Goal: Transaction & Acquisition: Register for event/course

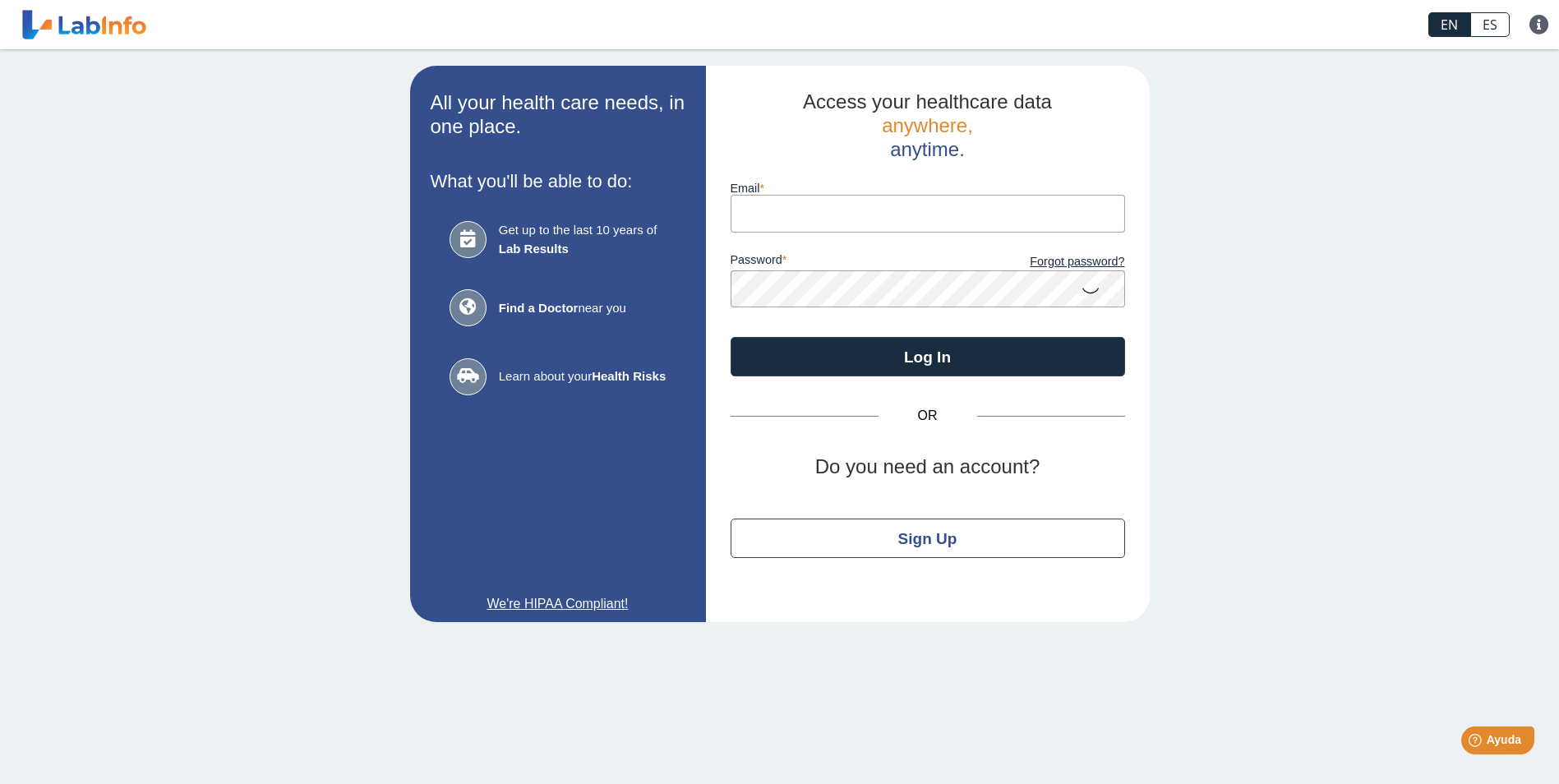
click at [763, 213] on input "Email" at bounding box center [928, 213] width 394 height 37
type input "[PERSON_NAME][EMAIL_ADDRESS][PERSON_NAME][DOMAIN_NAME]"
click at [731, 337] on button "Log In" at bounding box center [928, 357] width 394 height 40
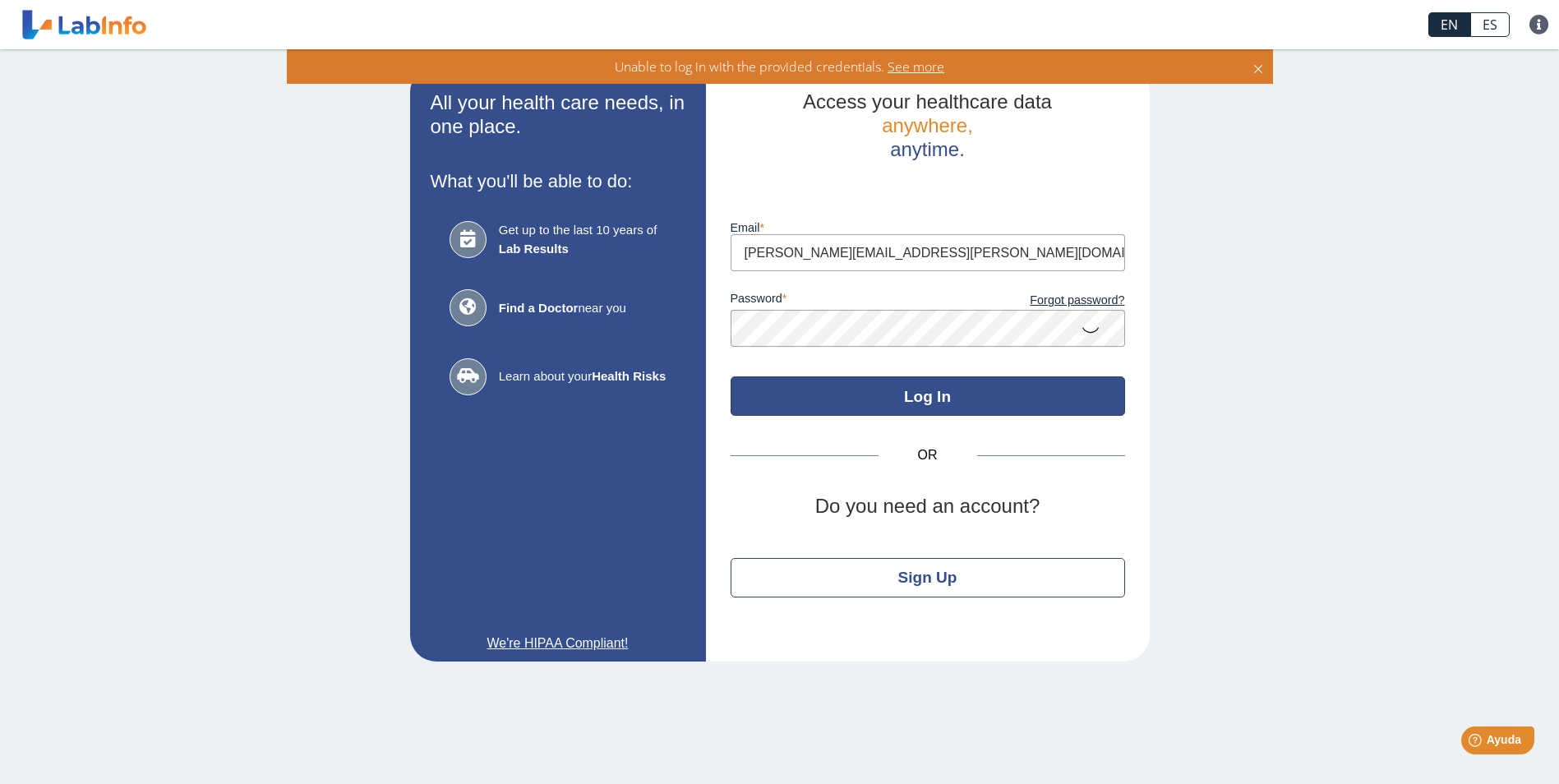
click at [912, 399] on button "Log In" at bounding box center [928, 396] width 394 height 40
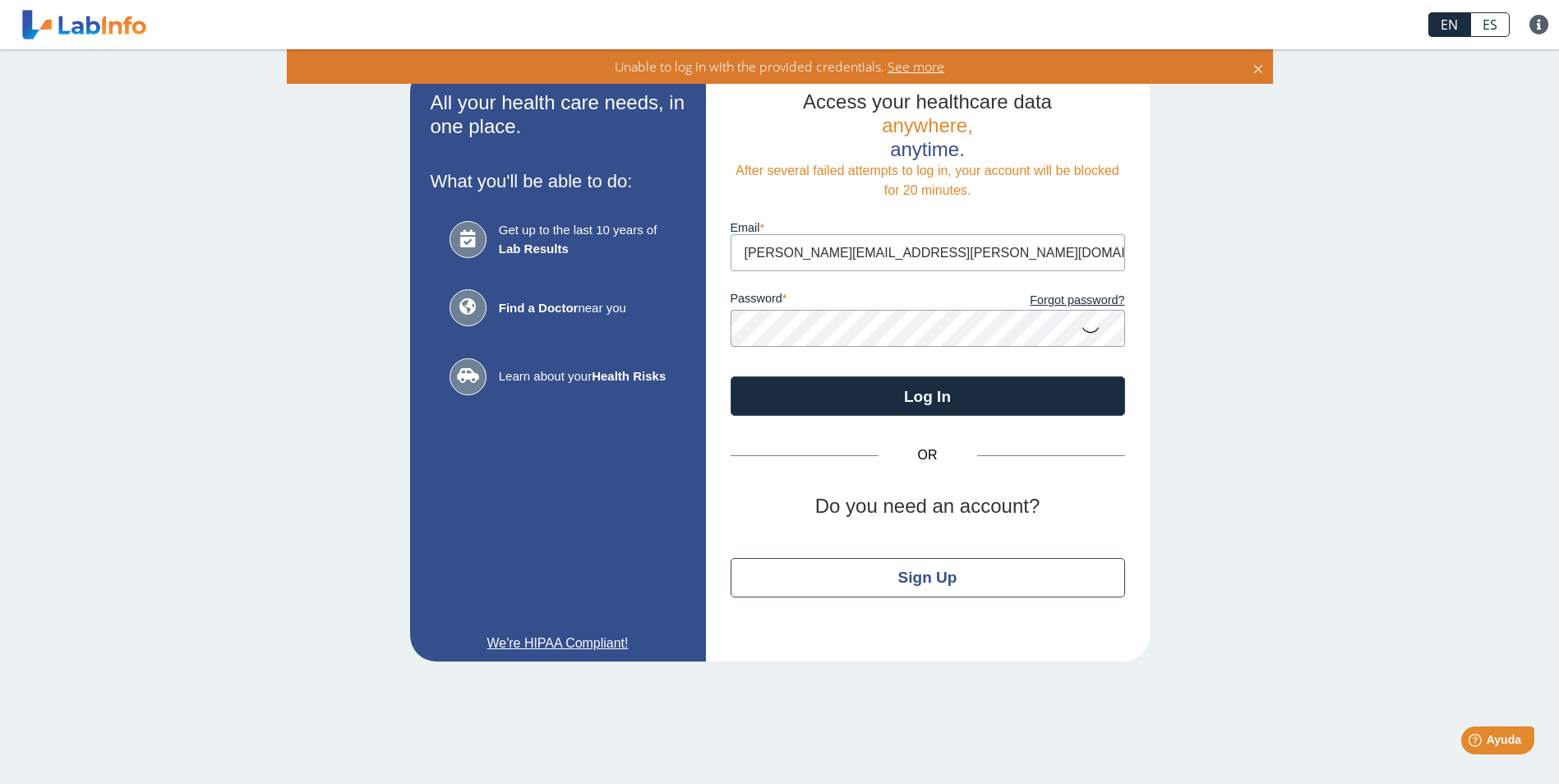
click at [710, 331] on div "Access your healthcare data anywhere, anytime. After several failed attempts to…" at bounding box center [928, 363] width 444 height 596
click at [731, 376] on button "Log In" at bounding box center [928, 396] width 394 height 40
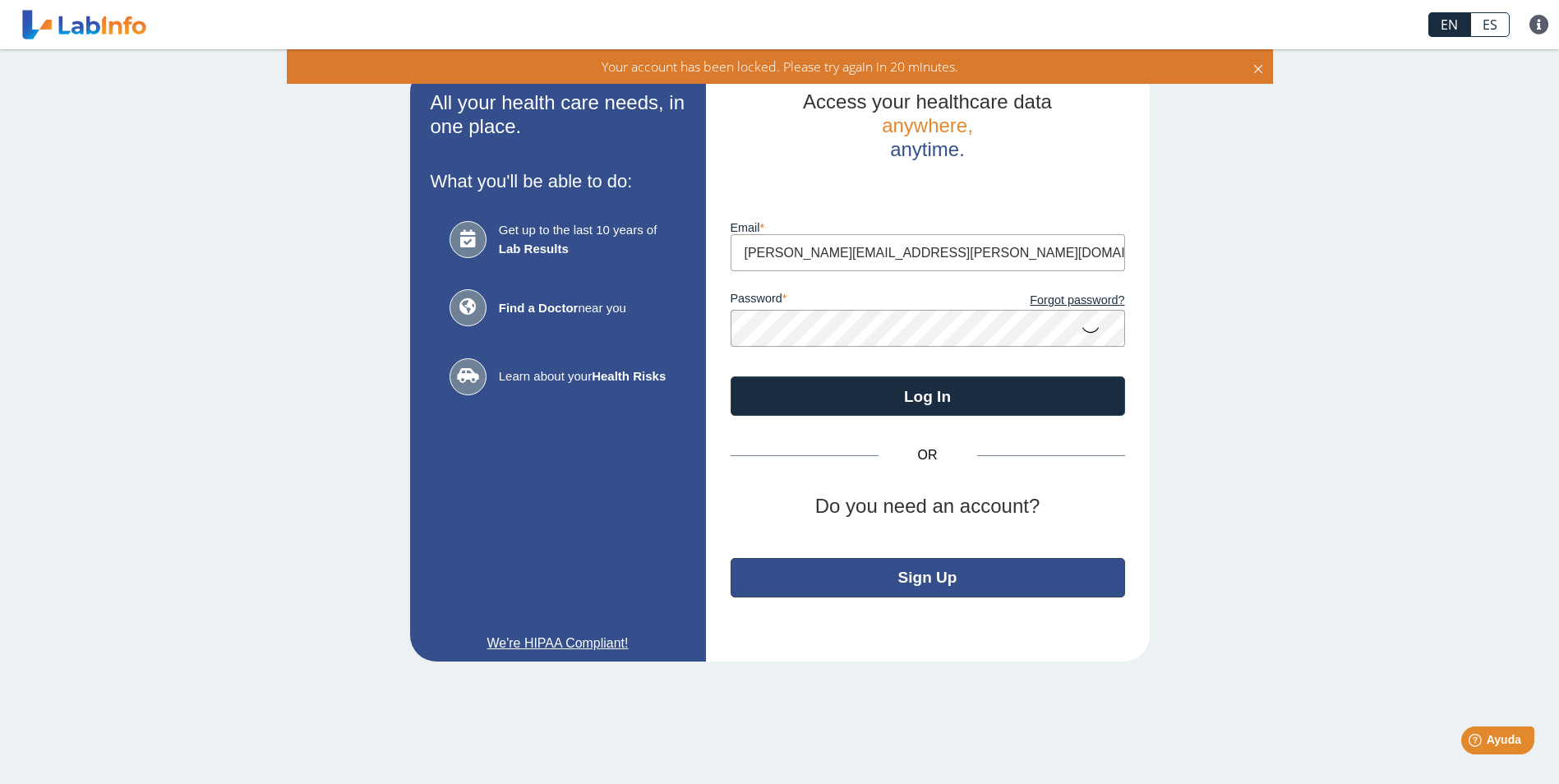
click at [954, 572] on button "Sign Up" at bounding box center [928, 577] width 394 height 40
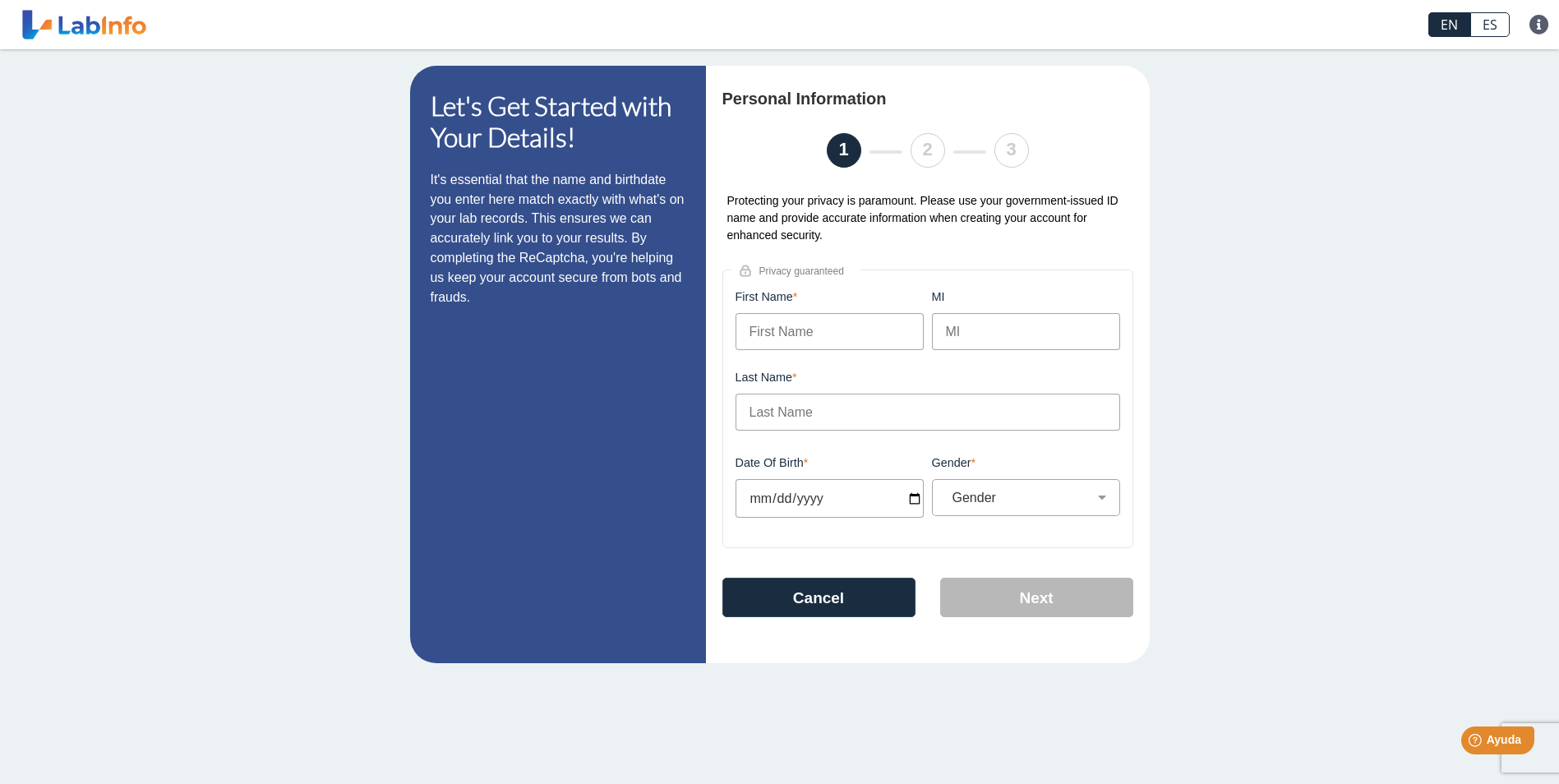
click at [753, 336] on input "First Name" at bounding box center [830, 331] width 189 height 37
type input "[PERSON_NAME]"
type input "[GEOGRAPHIC_DATA]"
click at [784, 503] on input "Date of Birth" at bounding box center [830, 498] width 189 height 39
click at [750, 492] on input "Date of Birth" at bounding box center [830, 498] width 189 height 39
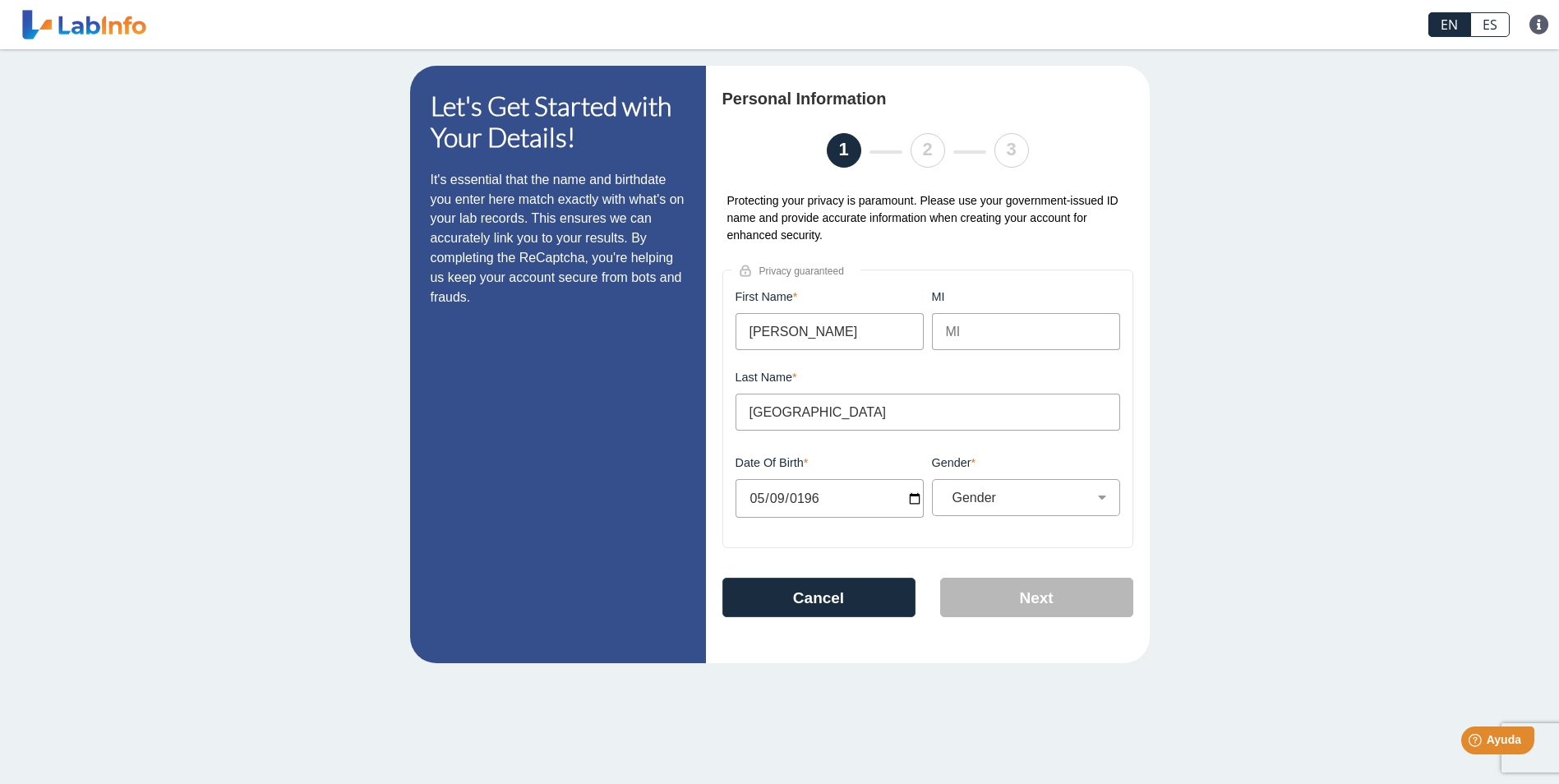
type input "[DATE]"
click at [1104, 502] on select "Gender [DEMOGRAPHIC_DATA] [DEMOGRAPHIC_DATA]" at bounding box center [1037, 497] width 183 height 15
select select "F"
click at [946, 495] on select "Gender [DEMOGRAPHIC_DATA] [DEMOGRAPHIC_DATA]" at bounding box center [1037, 497] width 183 height 15
drag, startPoint x: 979, startPoint y: 329, endPoint x: 968, endPoint y: 337, distance: 13.6
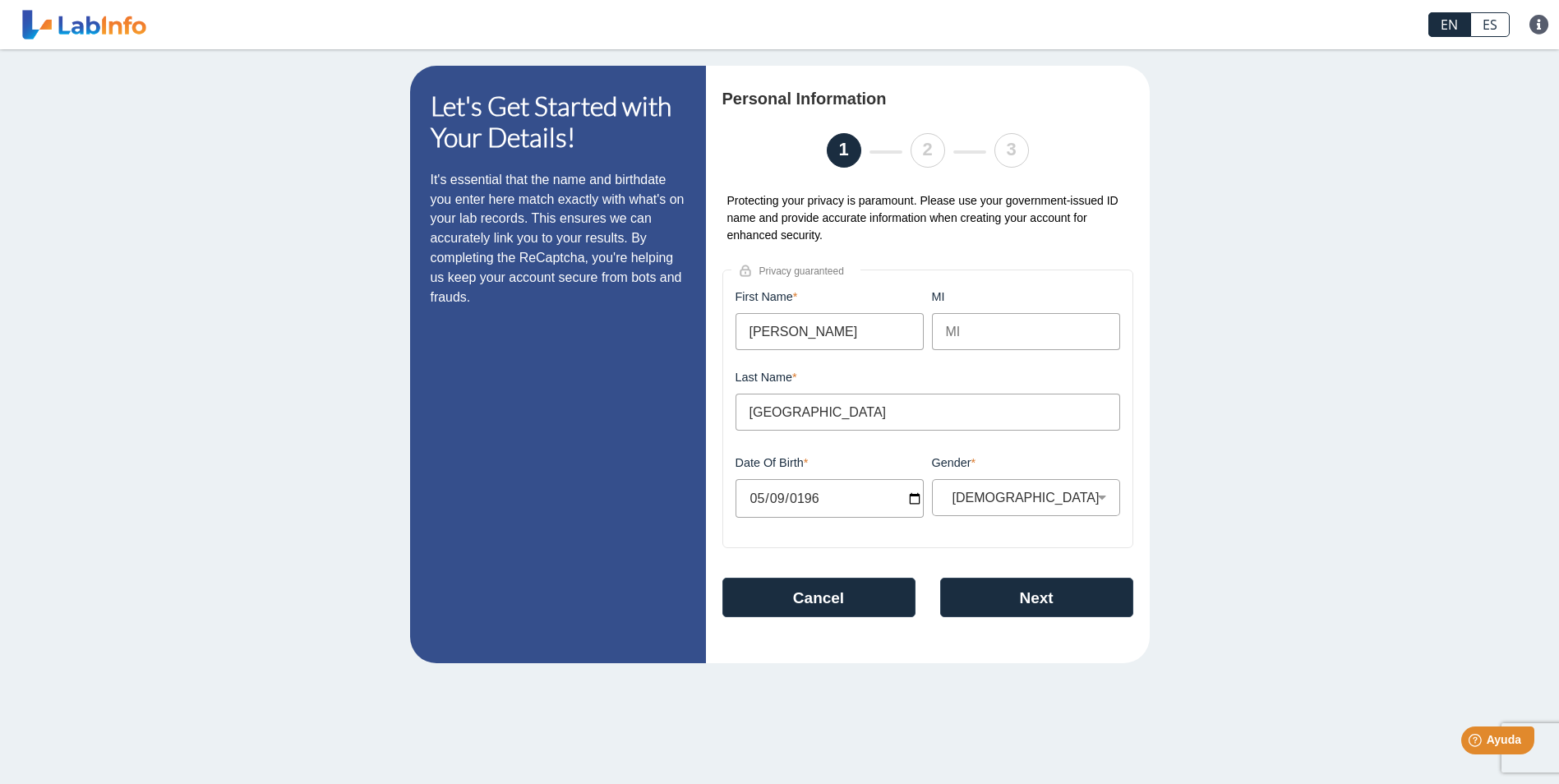
click at [968, 337] on input "MI" at bounding box center [1026, 331] width 189 height 37
click at [1007, 601] on button "Next" at bounding box center [1036, 597] width 193 height 40
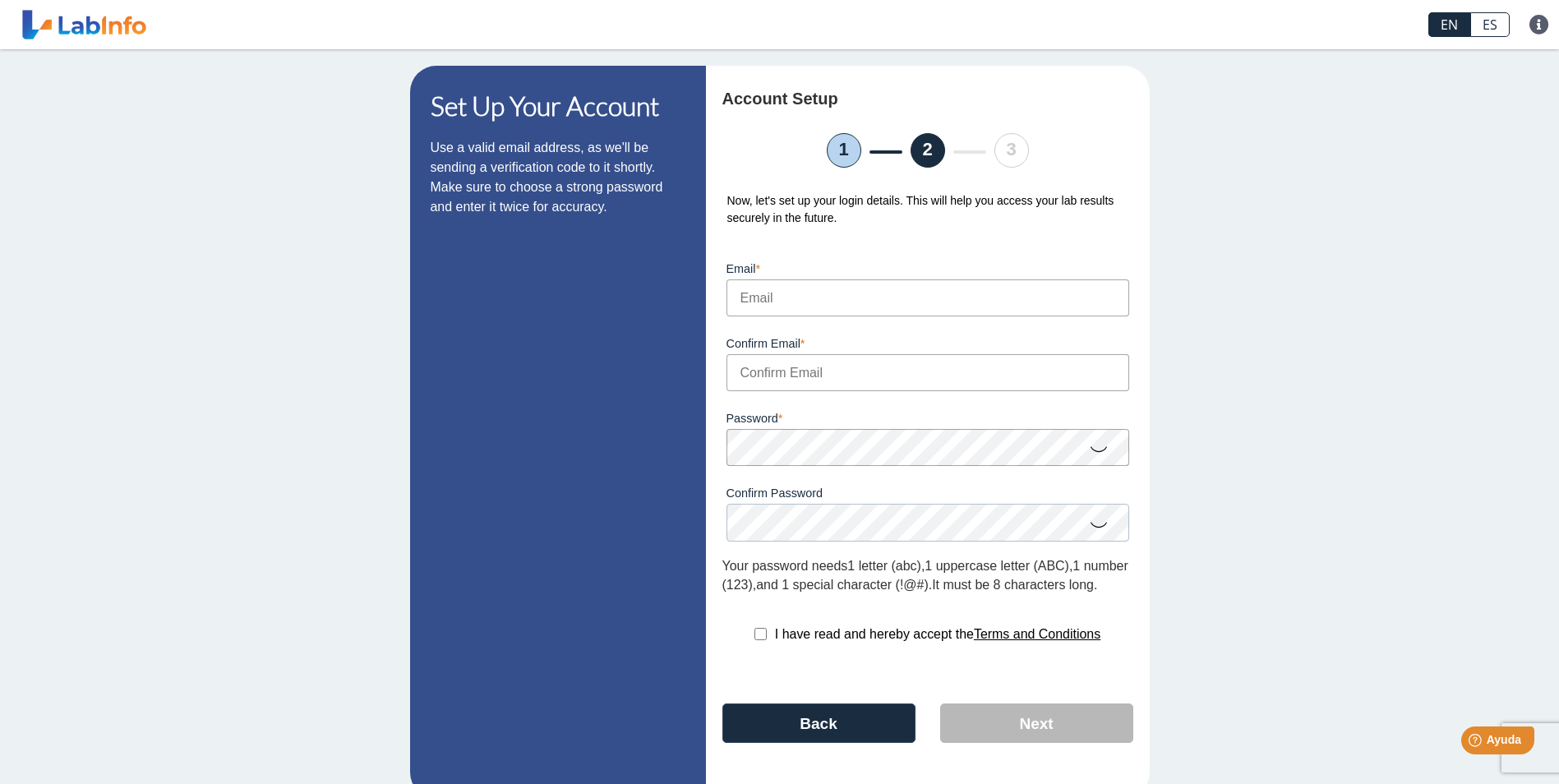
click at [757, 299] on input "Email" at bounding box center [928, 298] width 403 height 37
type input "[PERSON_NAME][EMAIL_ADDRESS][PERSON_NAME][DOMAIN_NAME]"
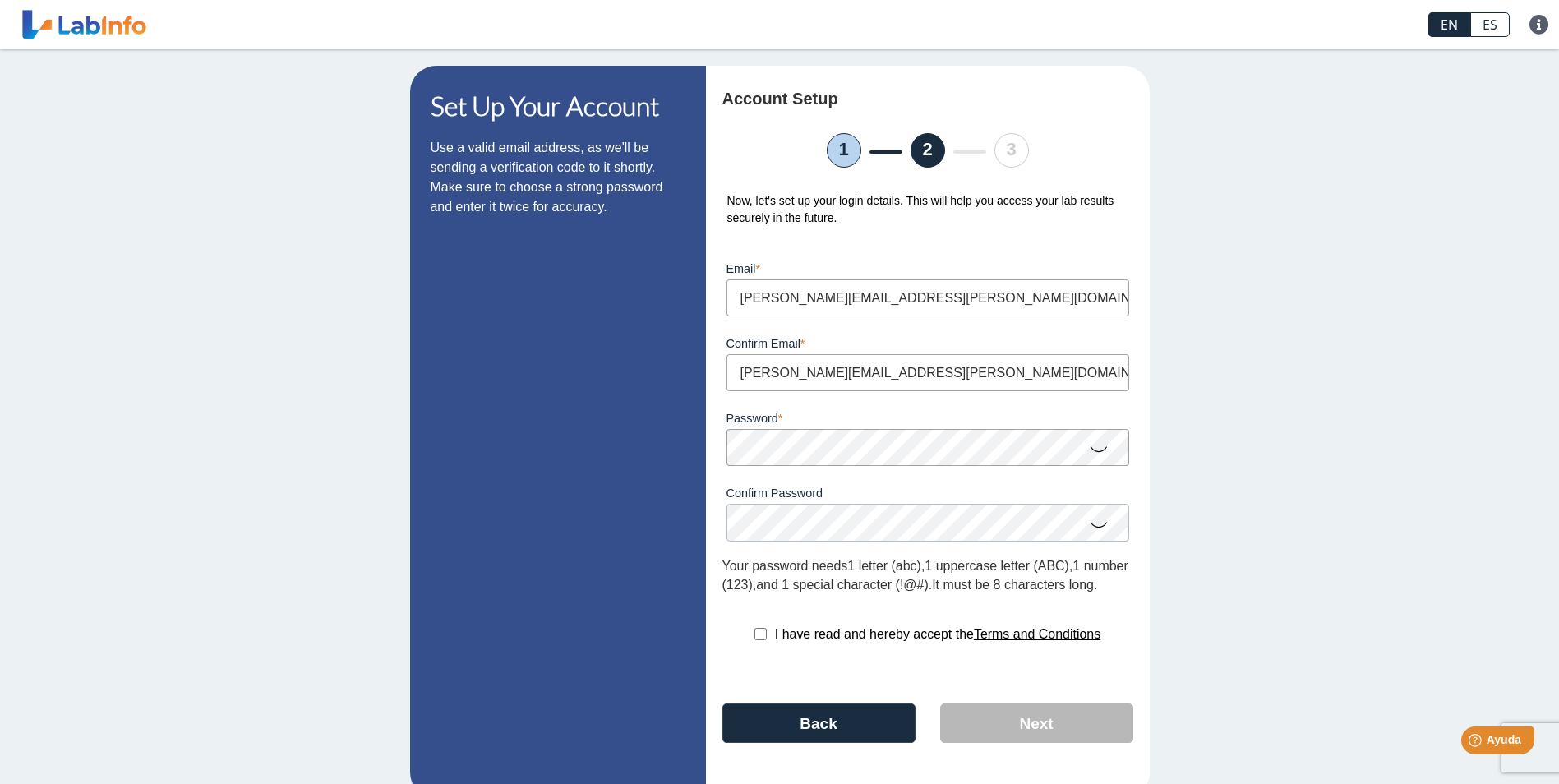
click at [1196, 605] on div "Set Up Your Account Use a valid email address, as we'll be sending a verificati…" at bounding box center [779, 432] width 1559 height 766
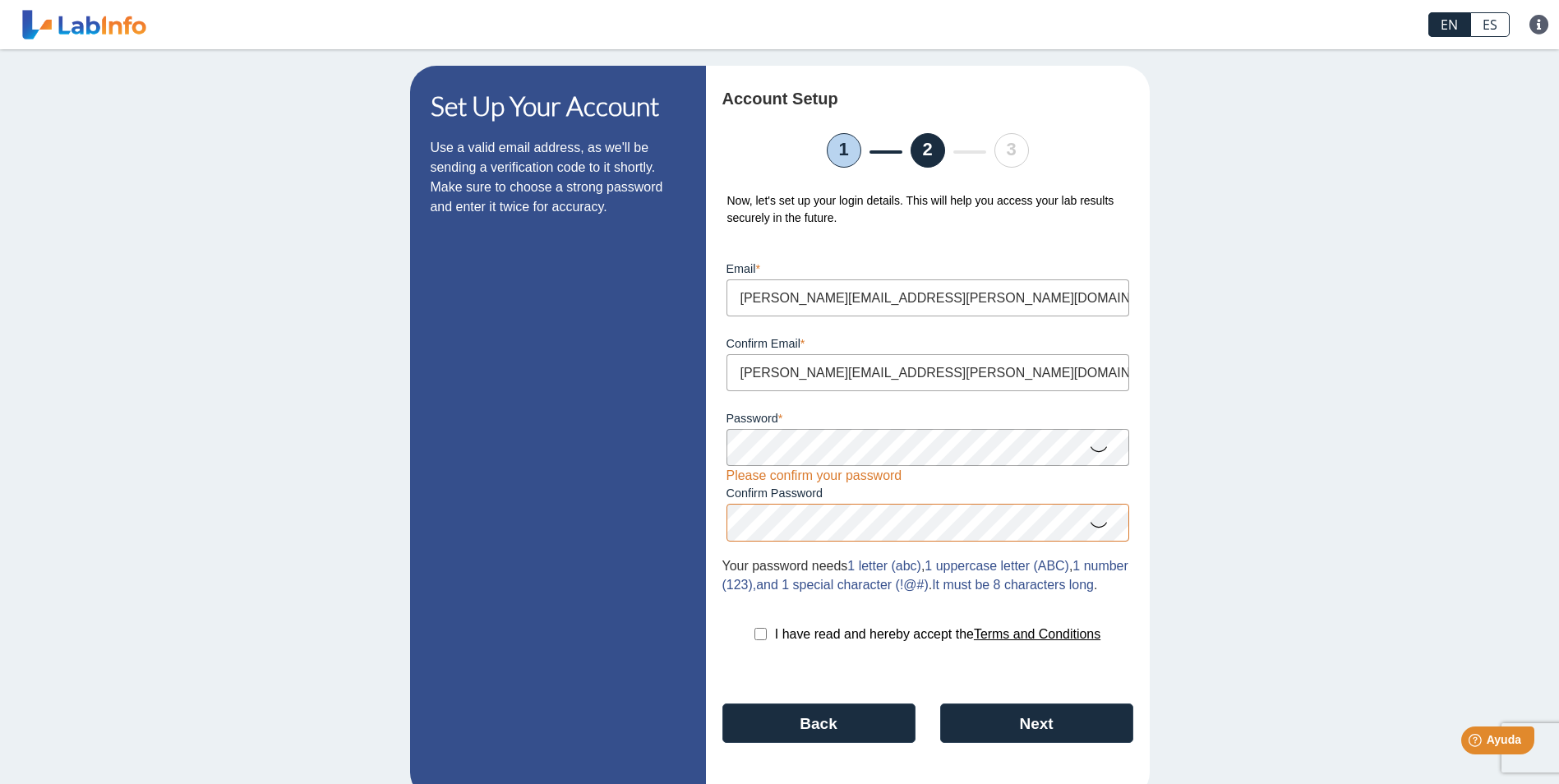
click at [1089, 527] on icon at bounding box center [1098, 523] width 20 height 32
click at [1091, 463] on icon at bounding box center [1098, 448] width 20 height 32
click at [984, 743] on button "Next" at bounding box center [1036, 723] width 193 height 40
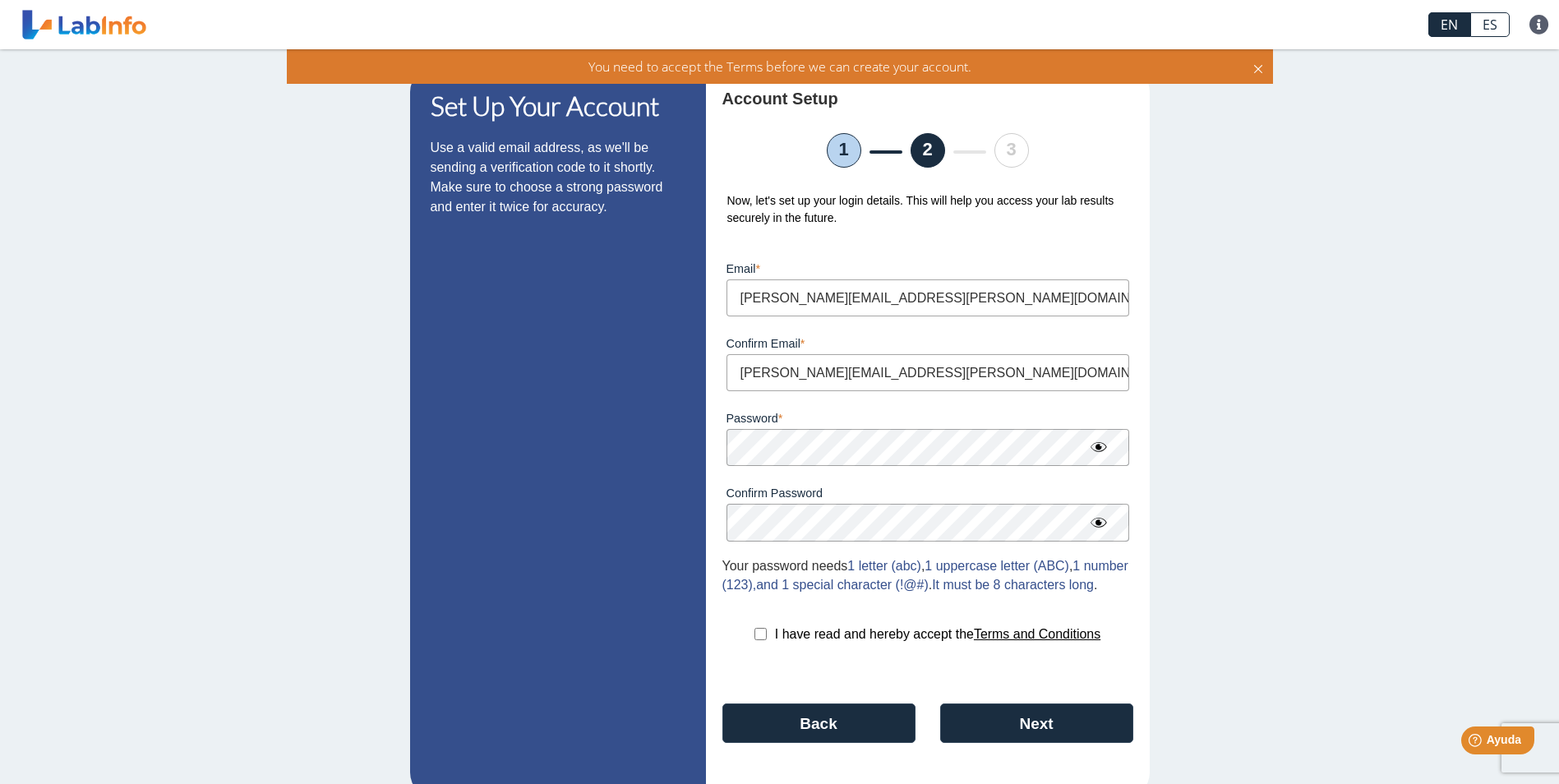
click at [755, 640] on input "checkbox" at bounding box center [761, 634] width 12 height 12
checkbox input "true"
click at [1022, 743] on button "Next" at bounding box center [1036, 723] width 193 height 40
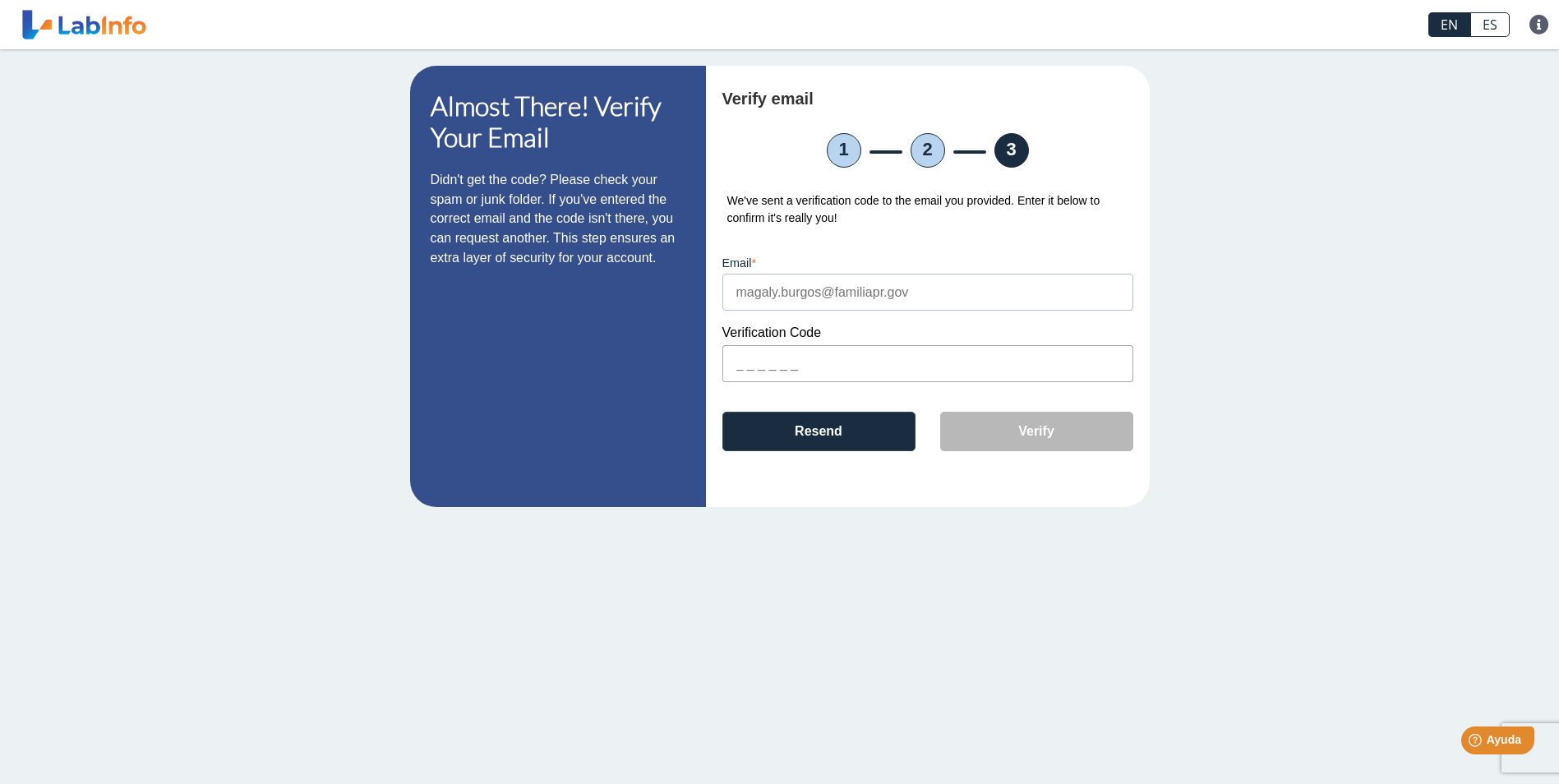
drag, startPoint x: 746, startPoint y: 372, endPoint x: 764, endPoint y: 367, distance: 18.7
click at [748, 369] on input "text" at bounding box center [927, 363] width 411 height 37
click at [818, 437] on button "Resend" at bounding box center [819, 431] width 193 height 40
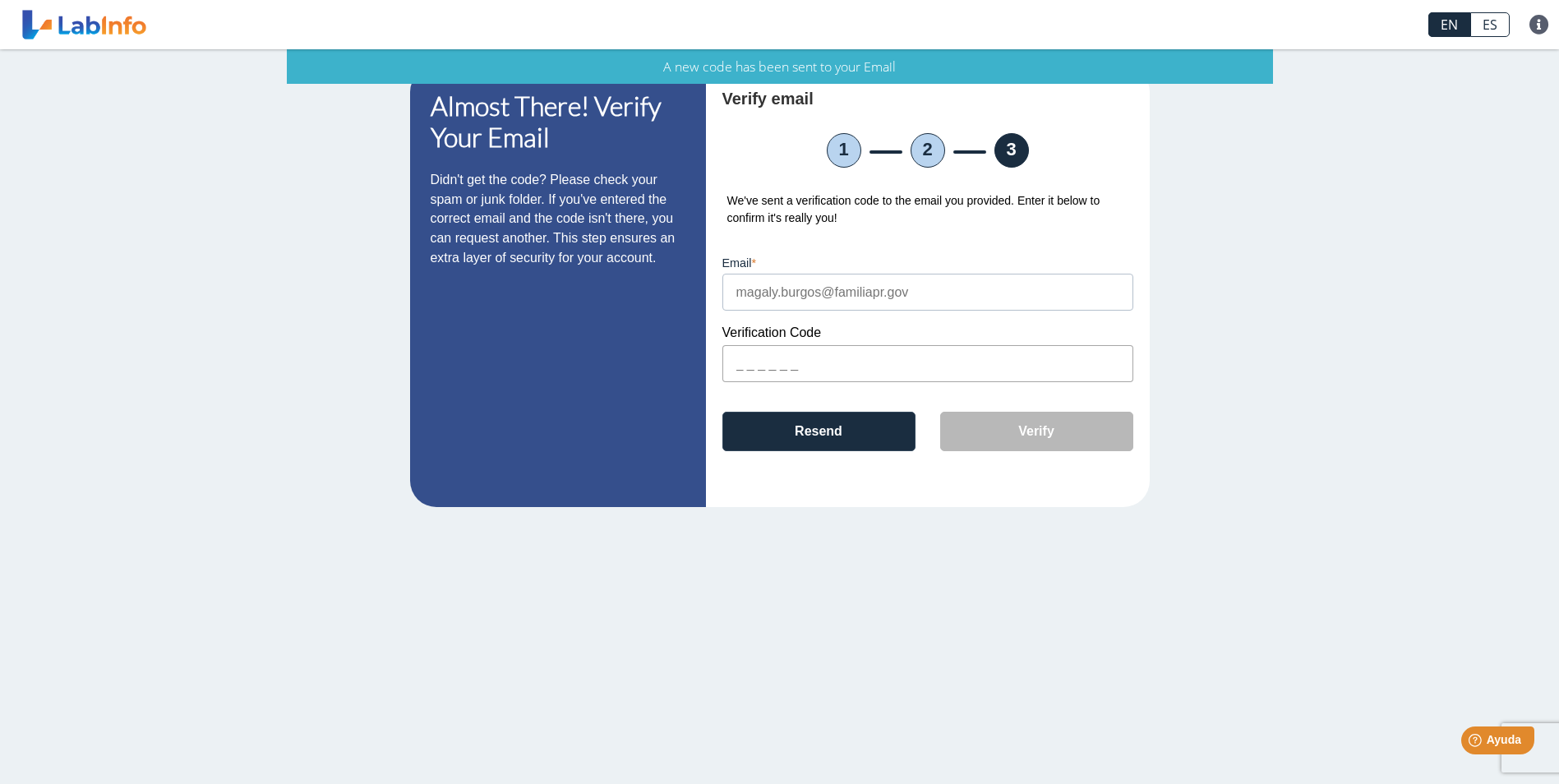
click at [883, 269] on div "Email" at bounding box center [927, 283] width 411 height 54
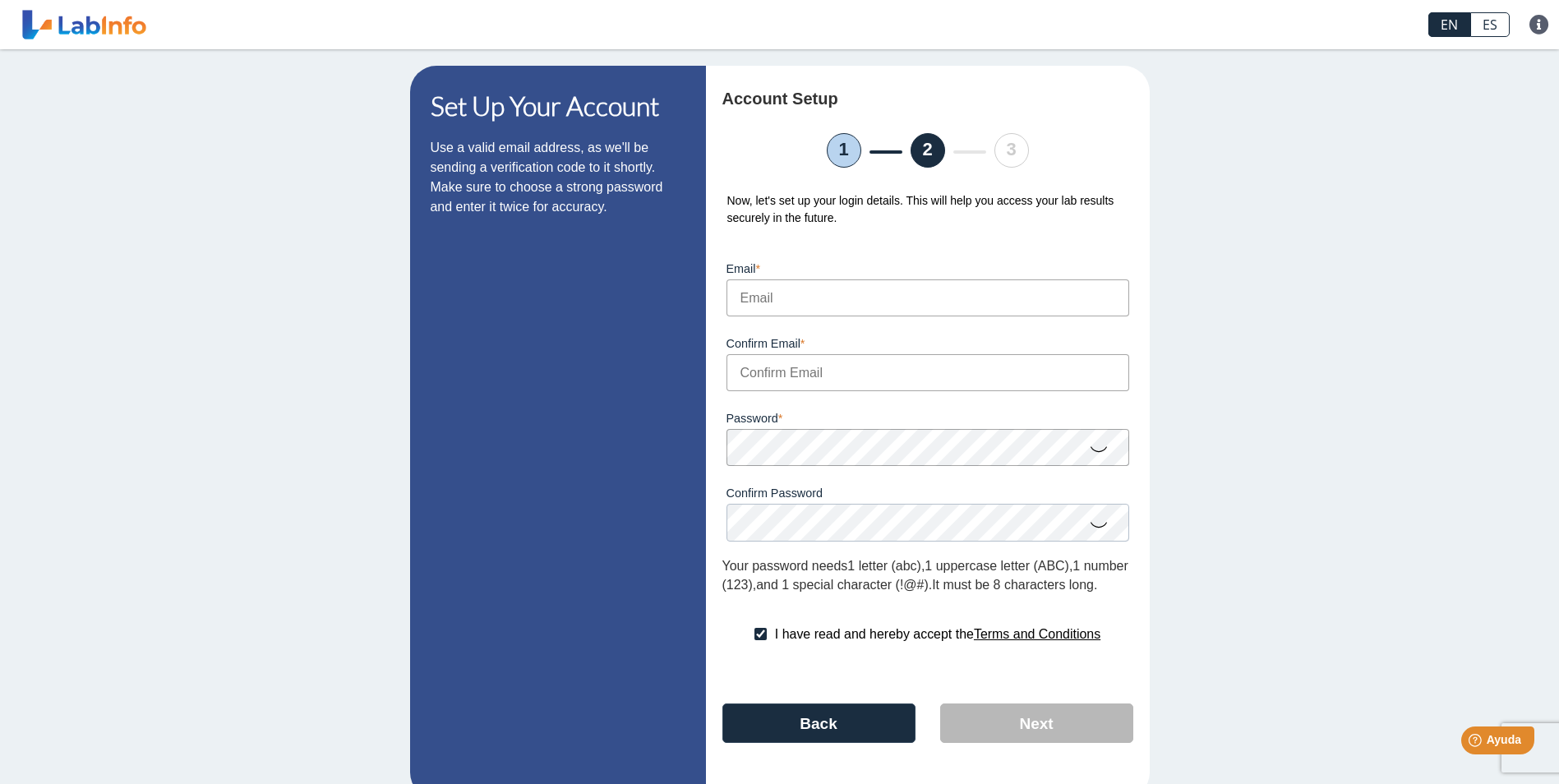
click at [817, 296] on input "Email" at bounding box center [928, 298] width 403 height 37
type input "[EMAIL_ADDRESS][DOMAIN_NAME]"
drag, startPoint x: 773, startPoint y: 373, endPoint x: 781, endPoint y: 367, distance: 10.0
click at [776, 370] on input "Confirm Email" at bounding box center [928, 373] width 403 height 37
type input "[EMAIL_ADDRESS][DOMAIN_NAME]"
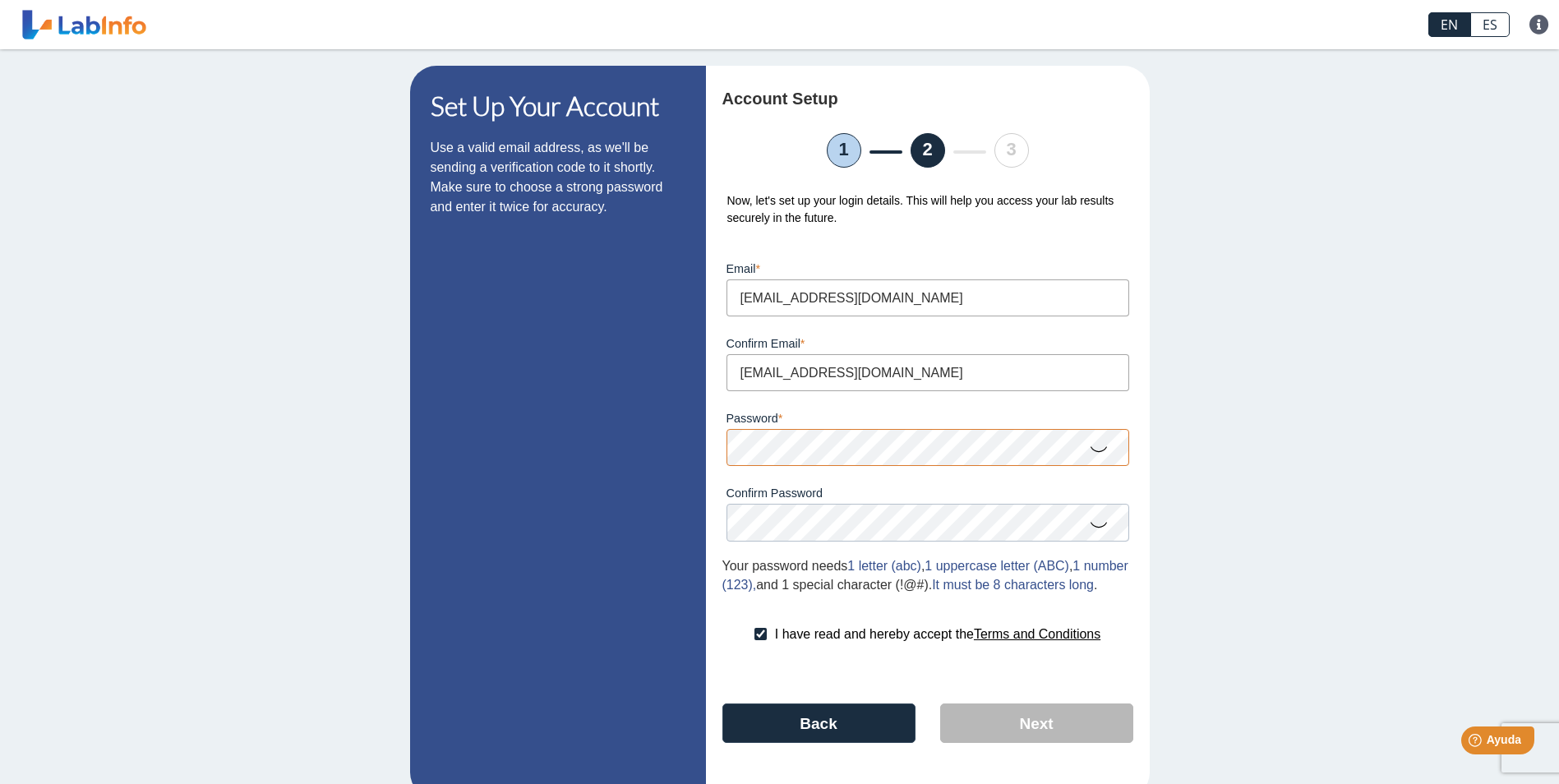
click at [953, 494] on form "Email [EMAIL_ADDRESS][DOMAIN_NAME] Please enter a valid email Confirm Email [EM…" at bounding box center [927, 418] width 411 height 354
click at [671, 450] on app-registration "Set Up Your Account Use a valid email address, as we'll be sending a verificati…" at bounding box center [780, 432] width 739 height 733
drag, startPoint x: 945, startPoint y: 417, endPoint x: 936, endPoint y: 429, distance: 15.0
click at [940, 423] on div "Password A valid password is required" at bounding box center [927, 429] width 411 height 75
click at [1053, 743] on button "Next" at bounding box center [1036, 723] width 193 height 40
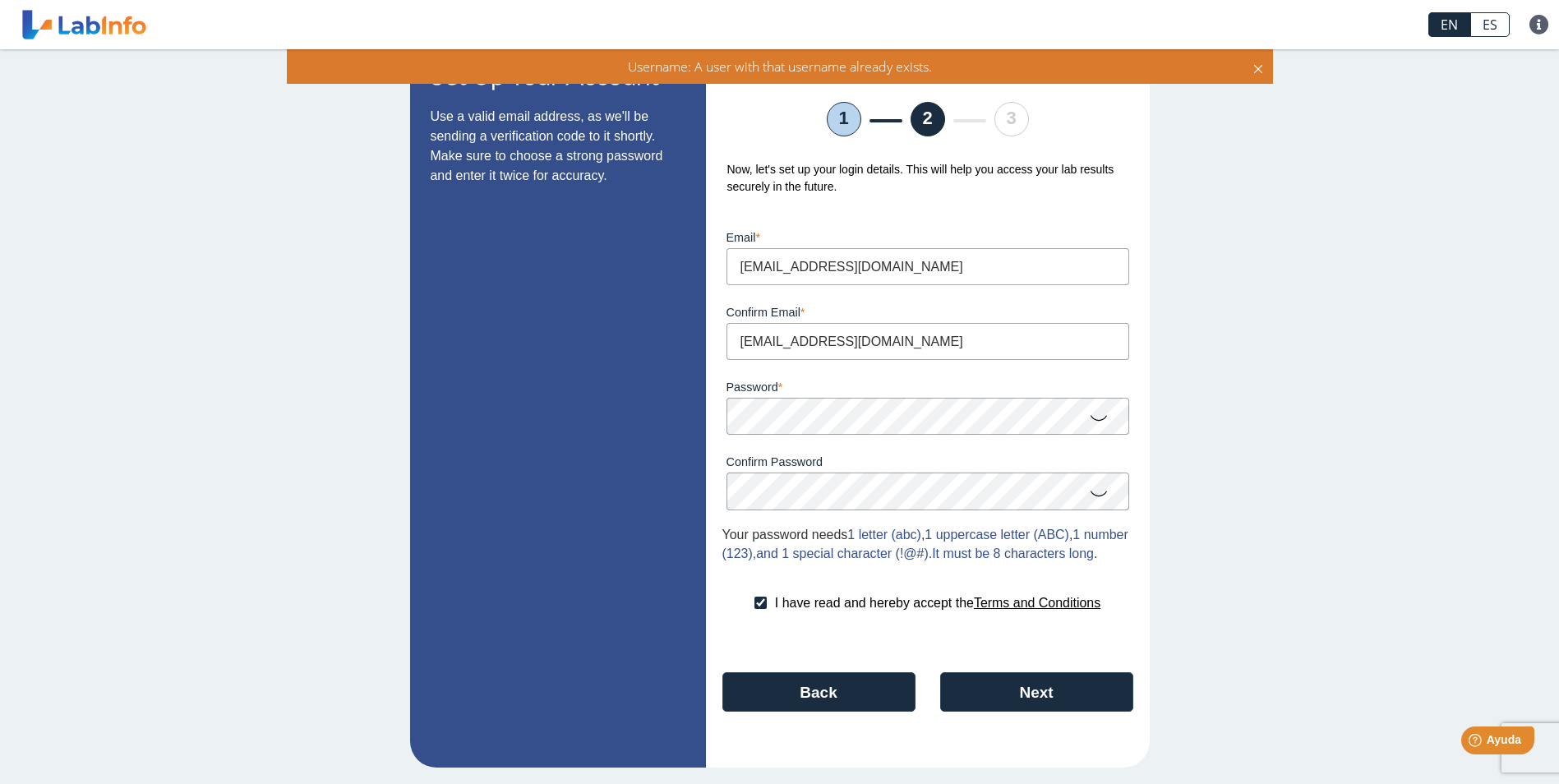
scroll to position [58, 0]
drag, startPoint x: 1005, startPoint y: 661, endPoint x: 991, endPoint y: 679, distance: 22.8
click at [993, 665] on div "Account Setup 1 2 3 Now, let's set up your login details. This will help you ac…" at bounding box center [928, 401] width 444 height 733
click at [991, 686] on button "Next" at bounding box center [1036, 692] width 193 height 40
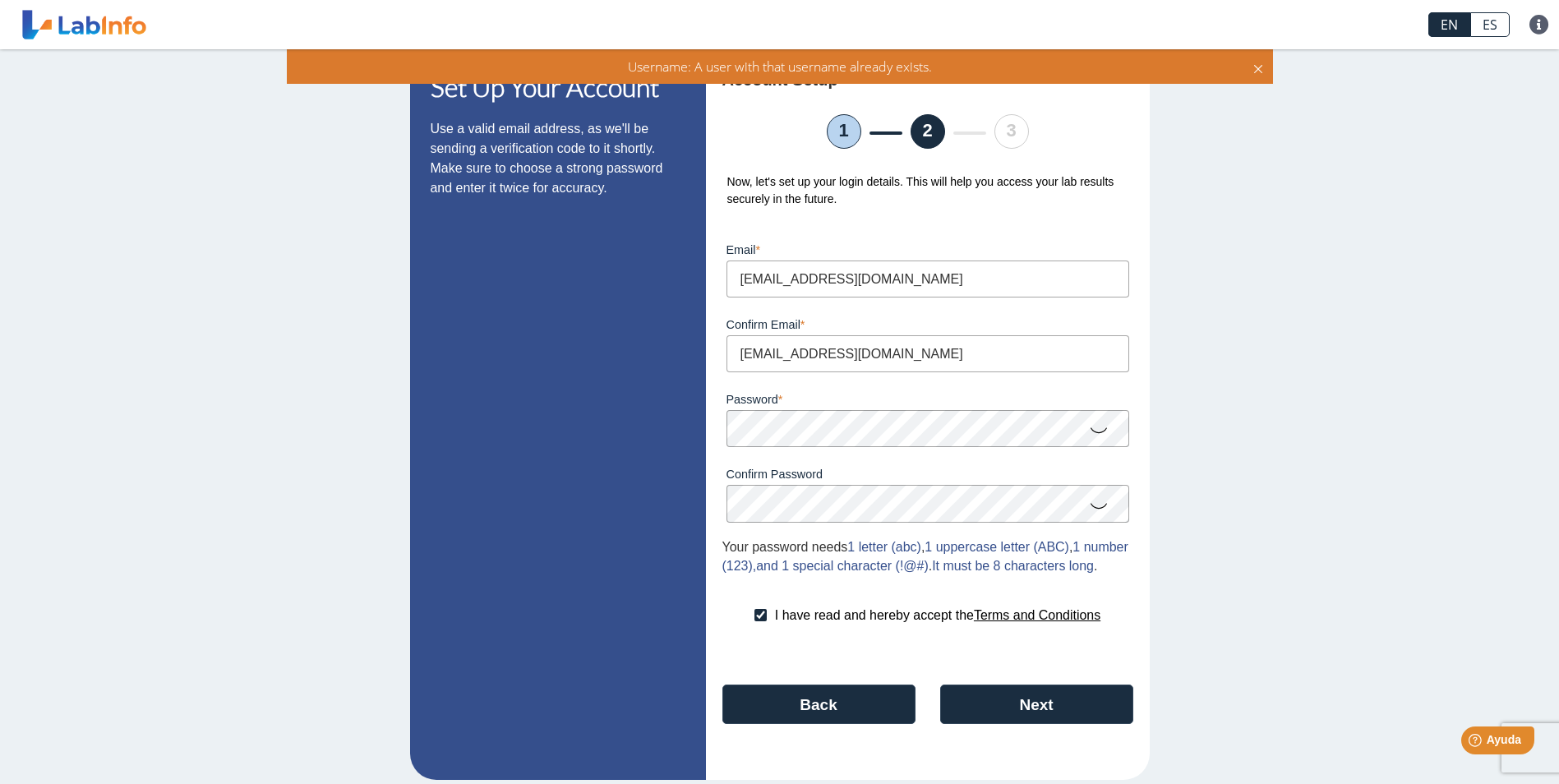
scroll to position [0, 0]
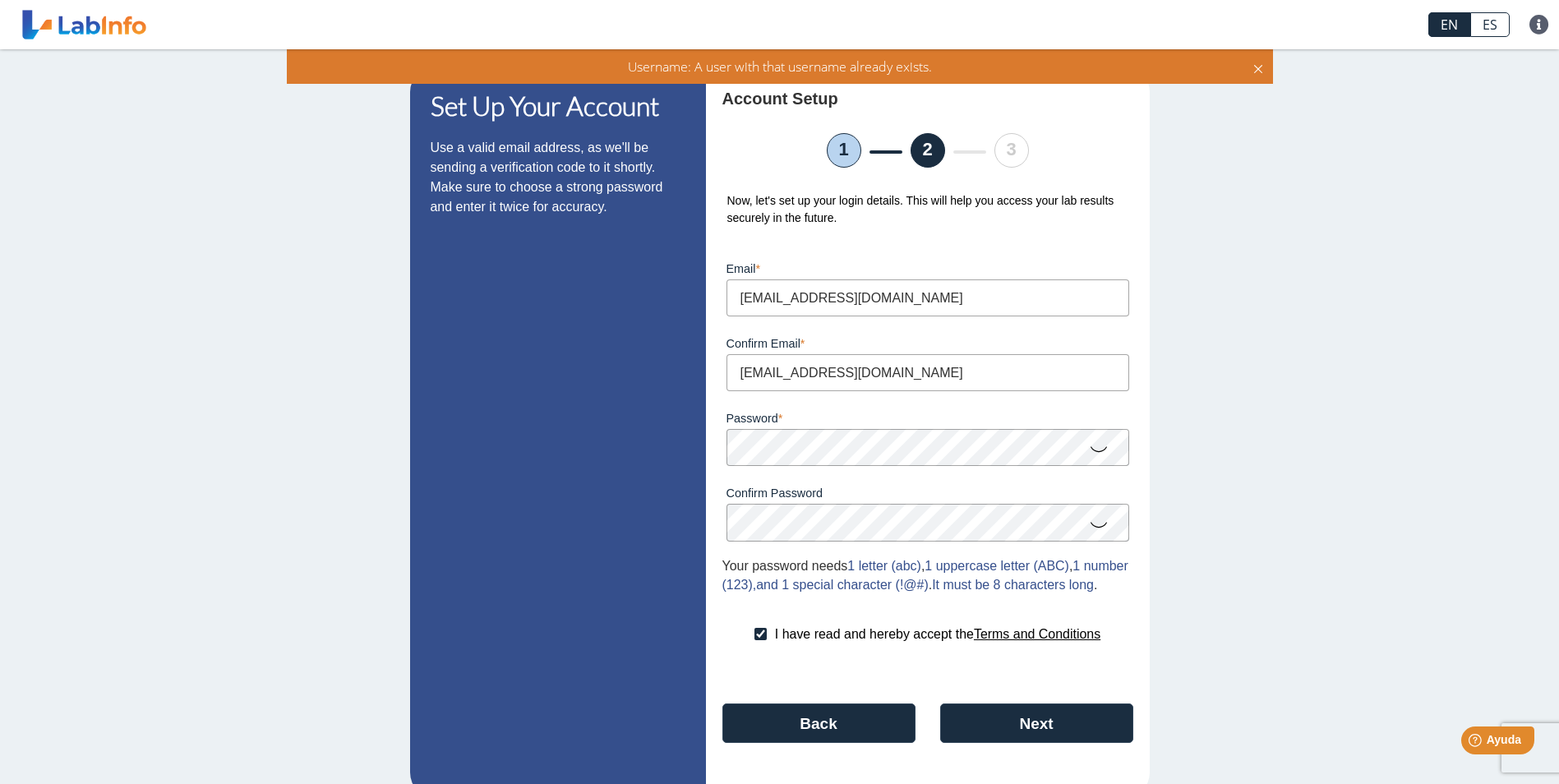
drag, startPoint x: 997, startPoint y: 171, endPoint x: 1010, endPoint y: 153, distance: 22.2
click at [1009, 155] on div "Account Setup 1 2 3 Now, let's set up your login details. This will help you ac…" at bounding box center [928, 432] width 444 height 733
drag, startPoint x: 1010, startPoint y: 152, endPoint x: 866, endPoint y: 165, distance: 144.6
click at [984, 152] on ul "1 2 3" at bounding box center [927, 151] width 411 height 34
click at [922, 155] on li "2" at bounding box center [928, 151] width 34 height 34
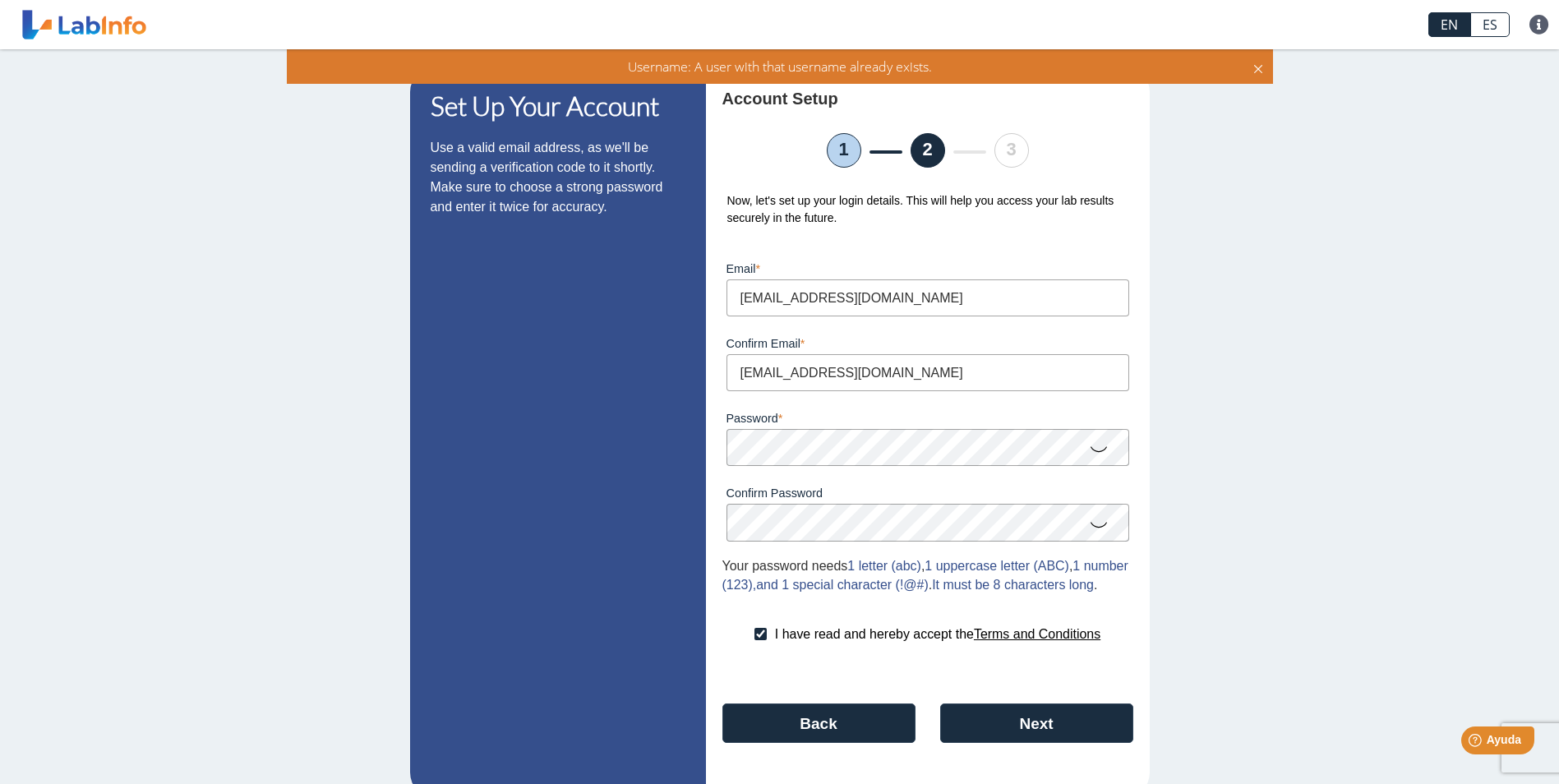
click at [921, 155] on li "2" at bounding box center [928, 151] width 34 height 34
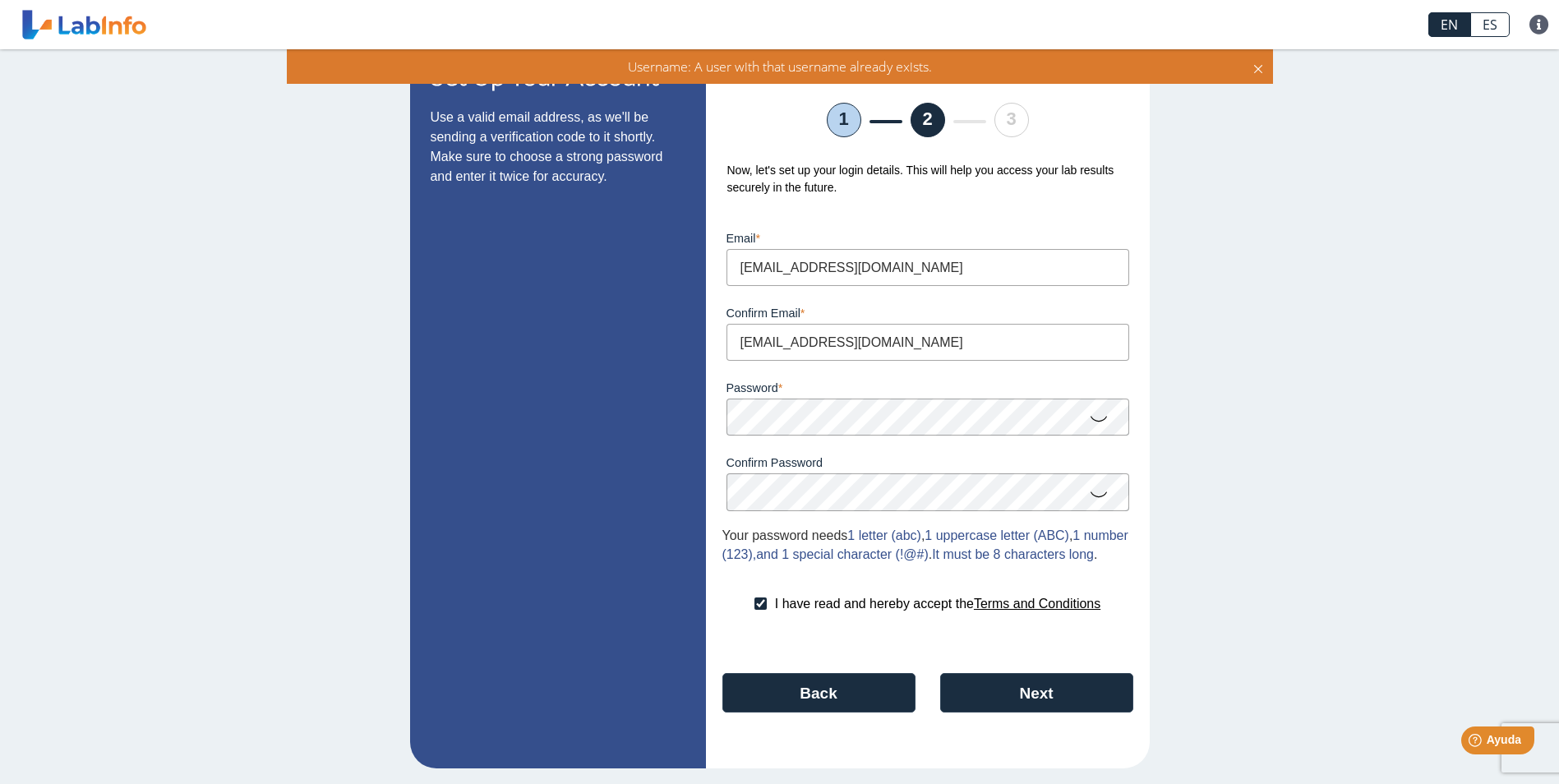
scroll to position [58, 0]
click at [755, 602] on input "checkbox" at bounding box center [761, 602] width 12 height 12
checkbox input "true"
click at [974, 672] on div "Account Setup 1 2 3 Now, let's set up your login details. This will help you ac…" at bounding box center [928, 401] width 444 height 733
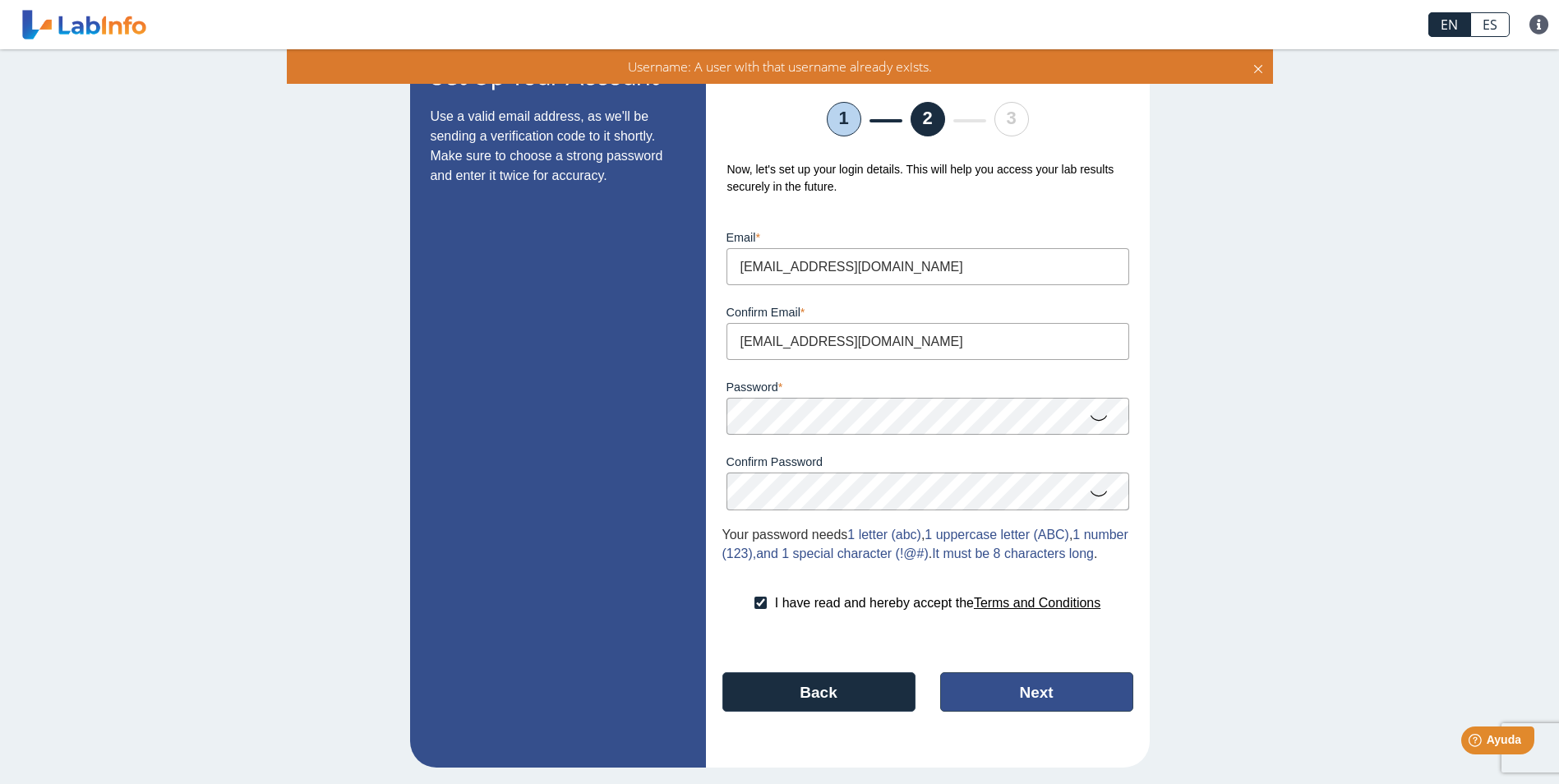
click at [974, 682] on button "Next" at bounding box center [1036, 692] width 193 height 40
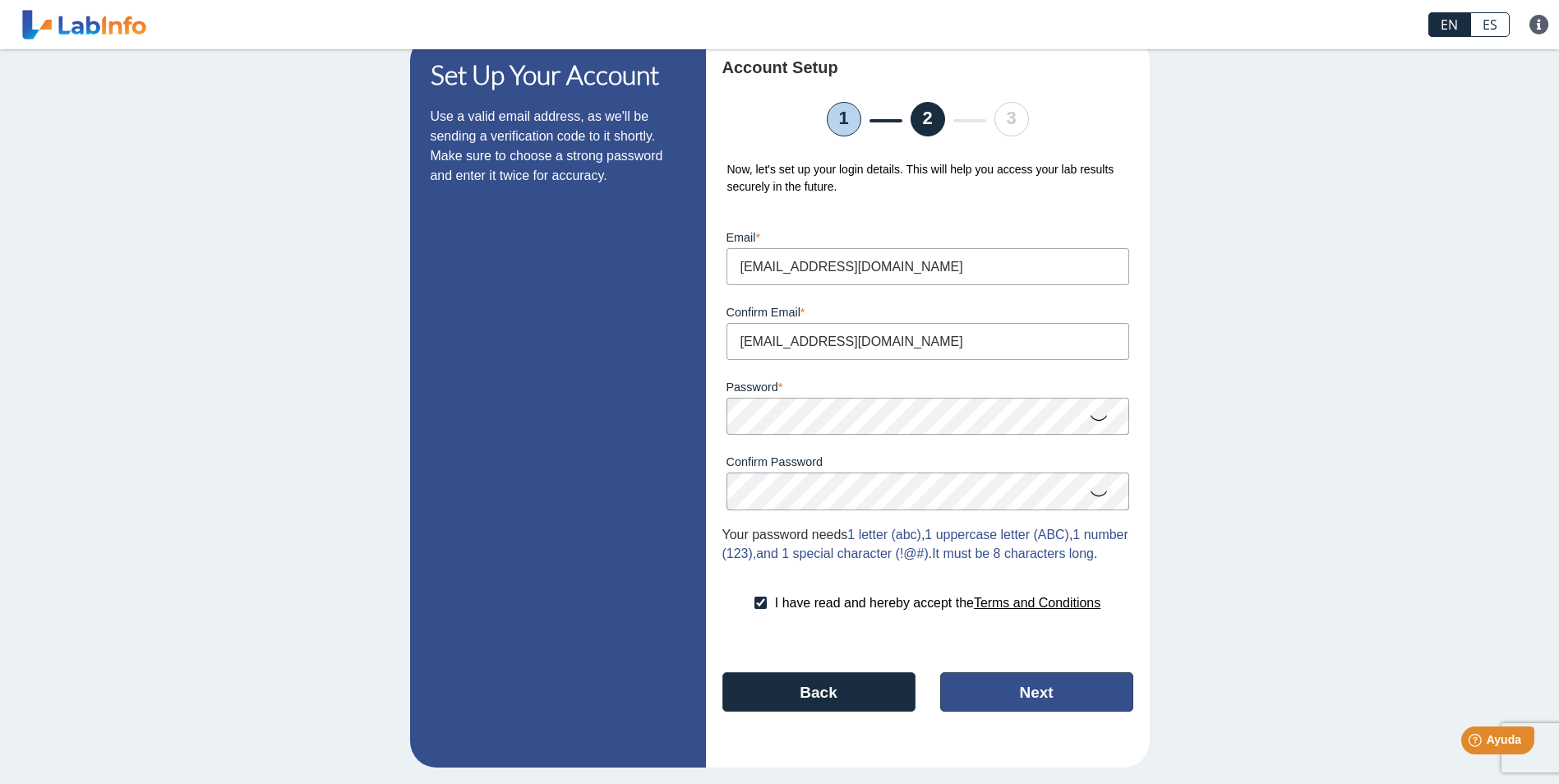
click at [974, 683] on button "Next" at bounding box center [1036, 692] width 193 height 40
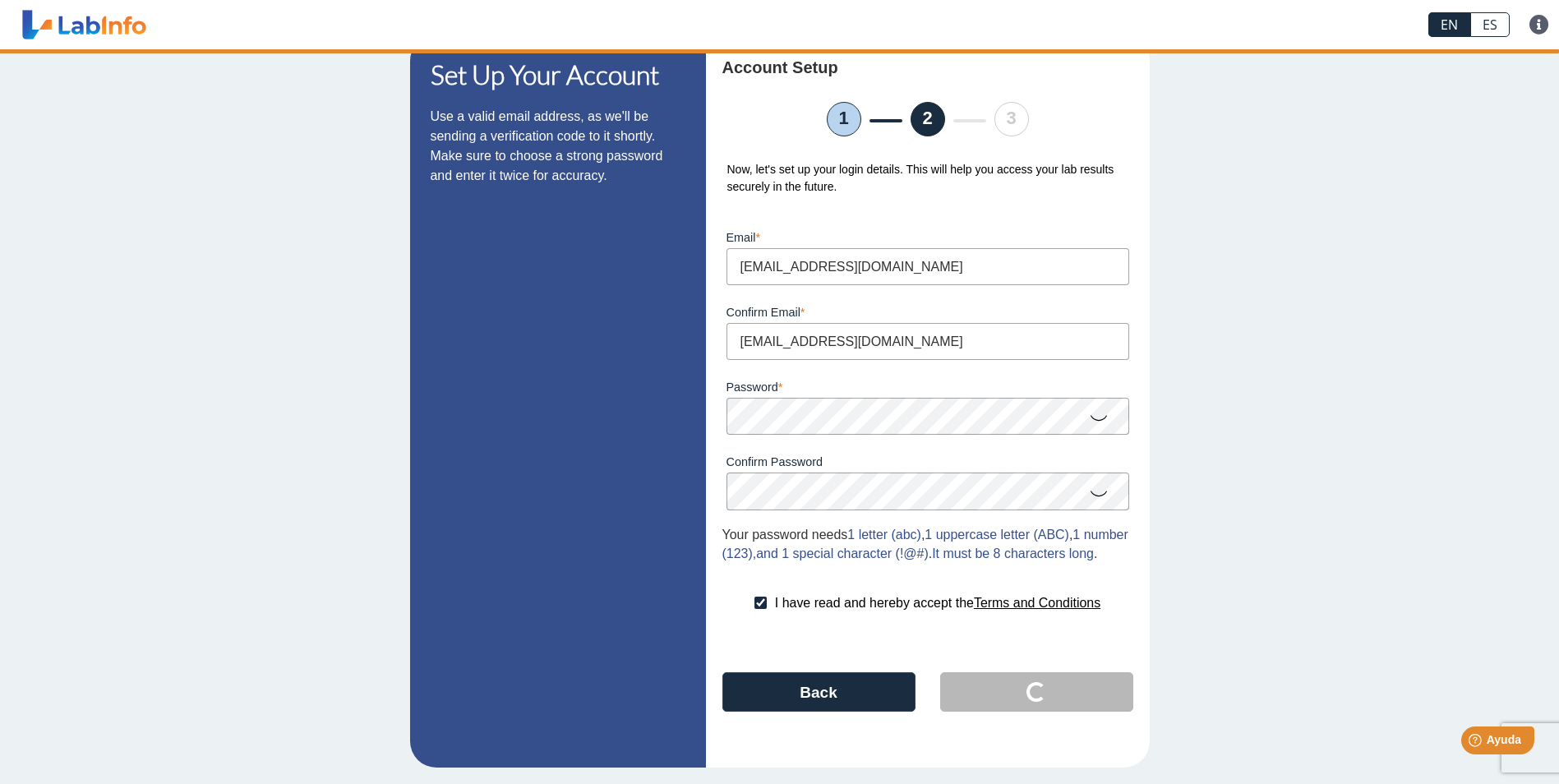
click at [974, 688] on button "Loading..." at bounding box center [1036, 692] width 193 height 40
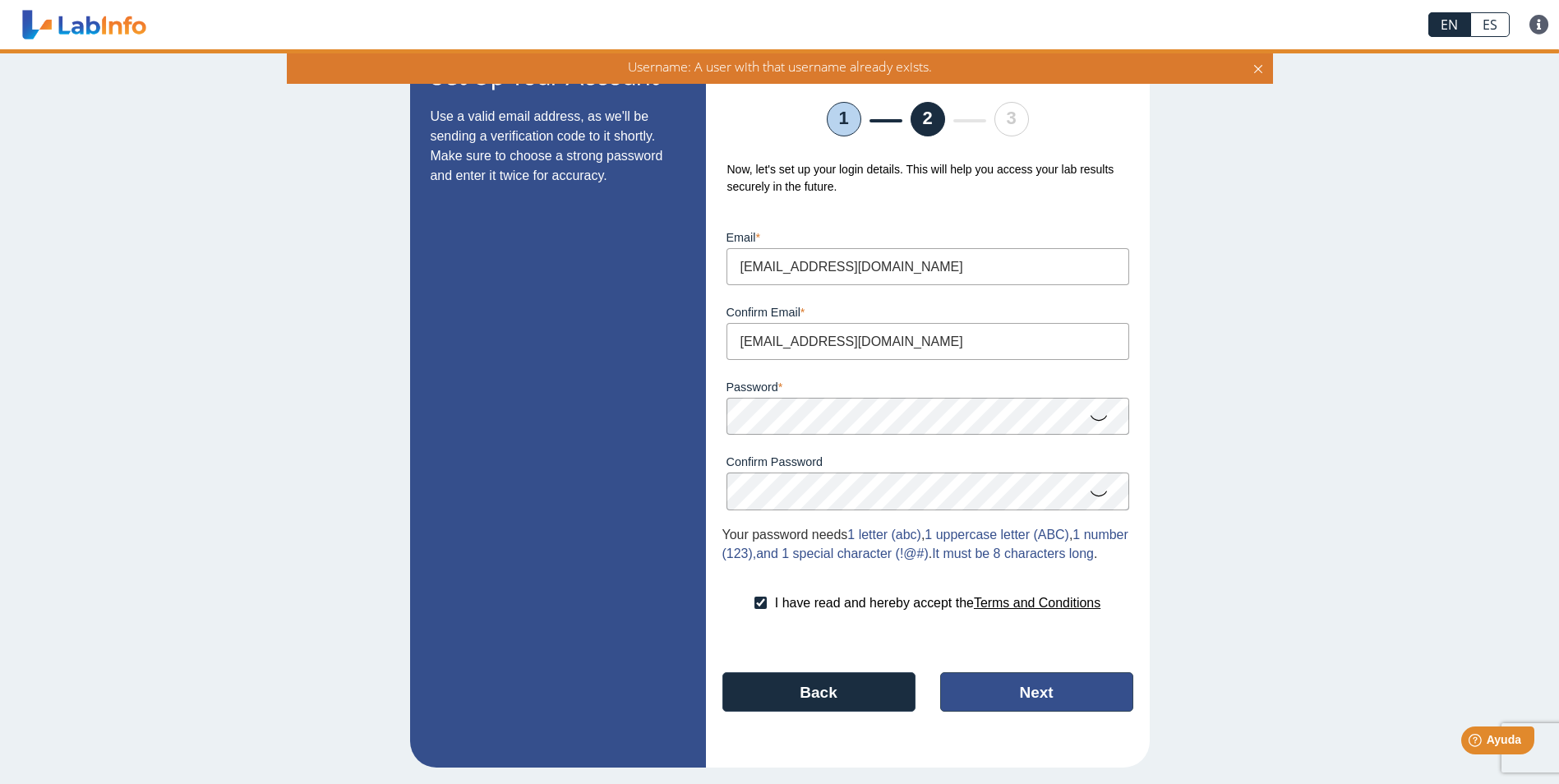
click at [978, 690] on button "Next" at bounding box center [1036, 692] width 193 height 40
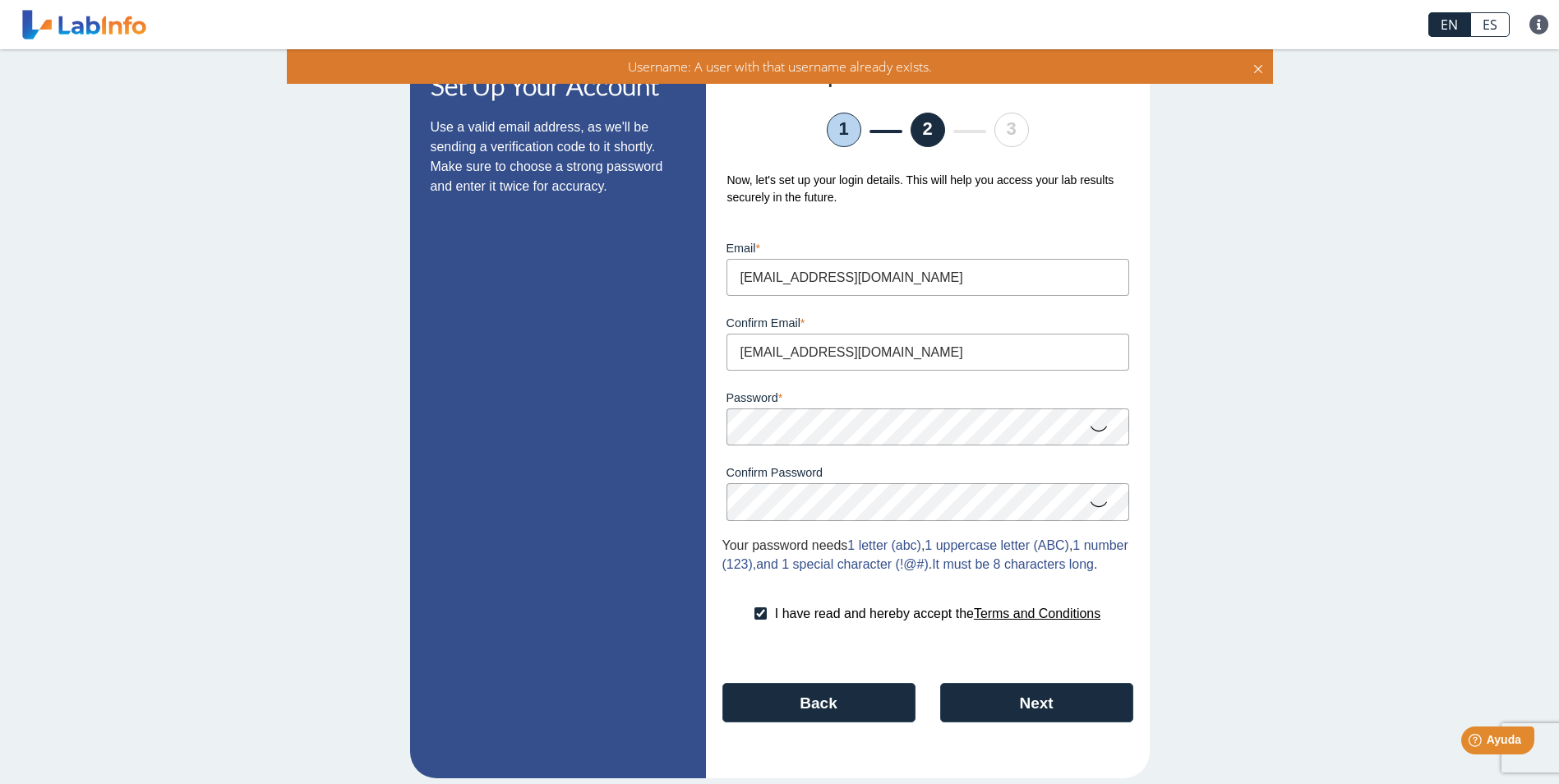
scroll to position [0, 0]
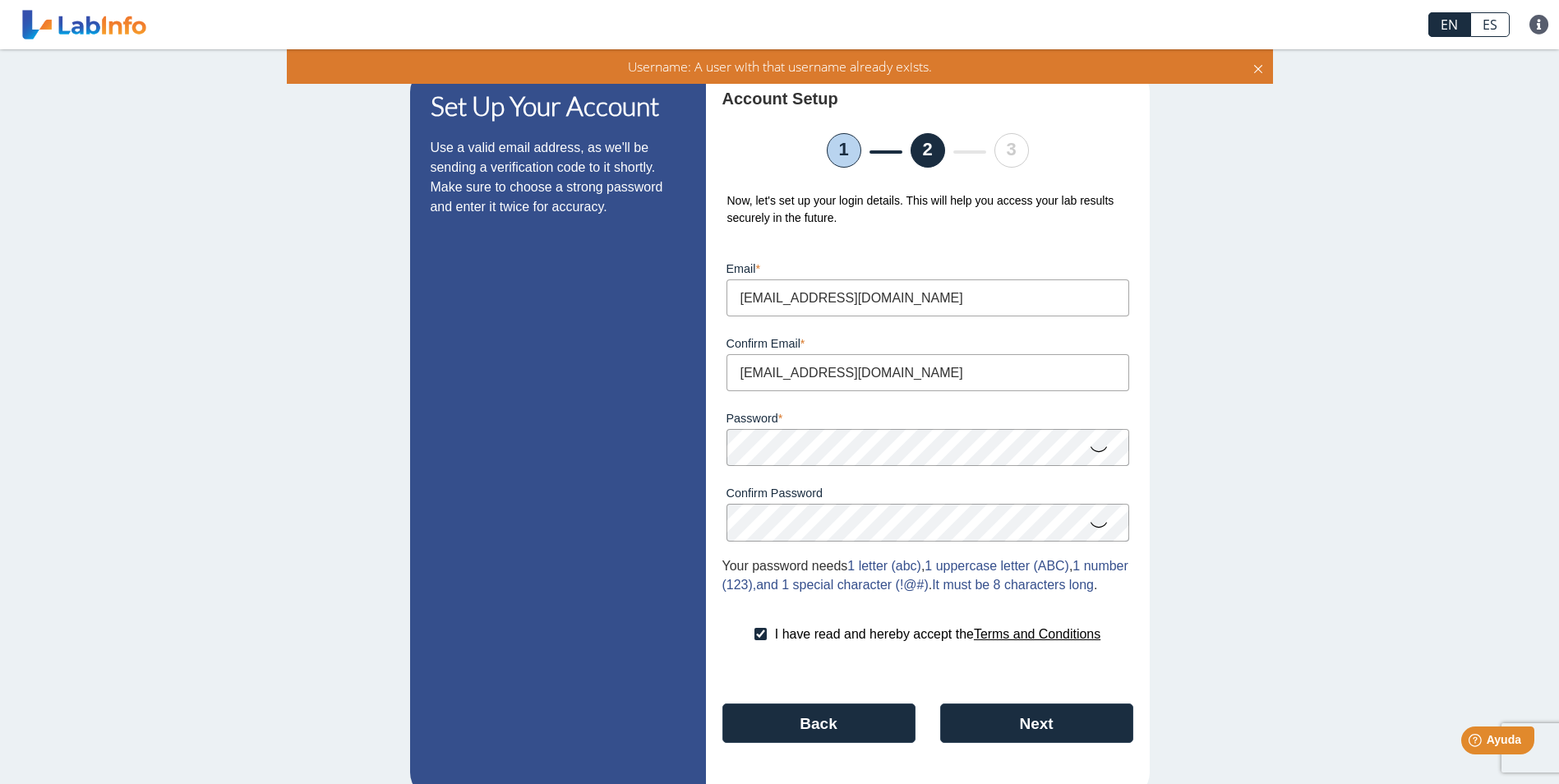
click at [983, 157] on ul "1 2 3" at bounding box center [927, 151] width 411 height 34
click at [834, 157] on li "1" at bounding box center [844, 151] width 34 height 34
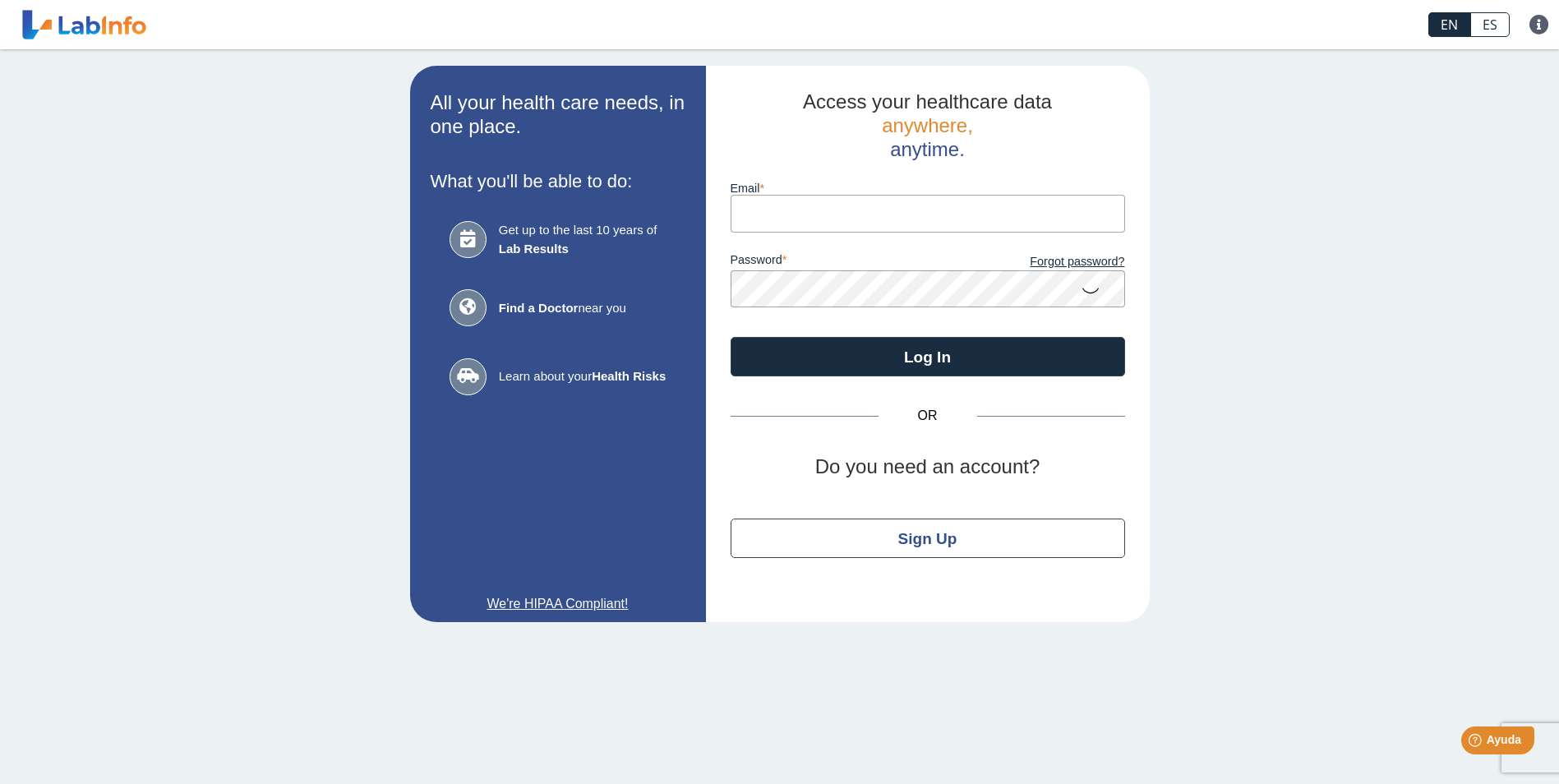
click at [756, 199] on input "Email" at bounding box center [928, 213] width 394 height 37
type input "[EMAIL_ADDRESS][DOMAIN_NAME]"
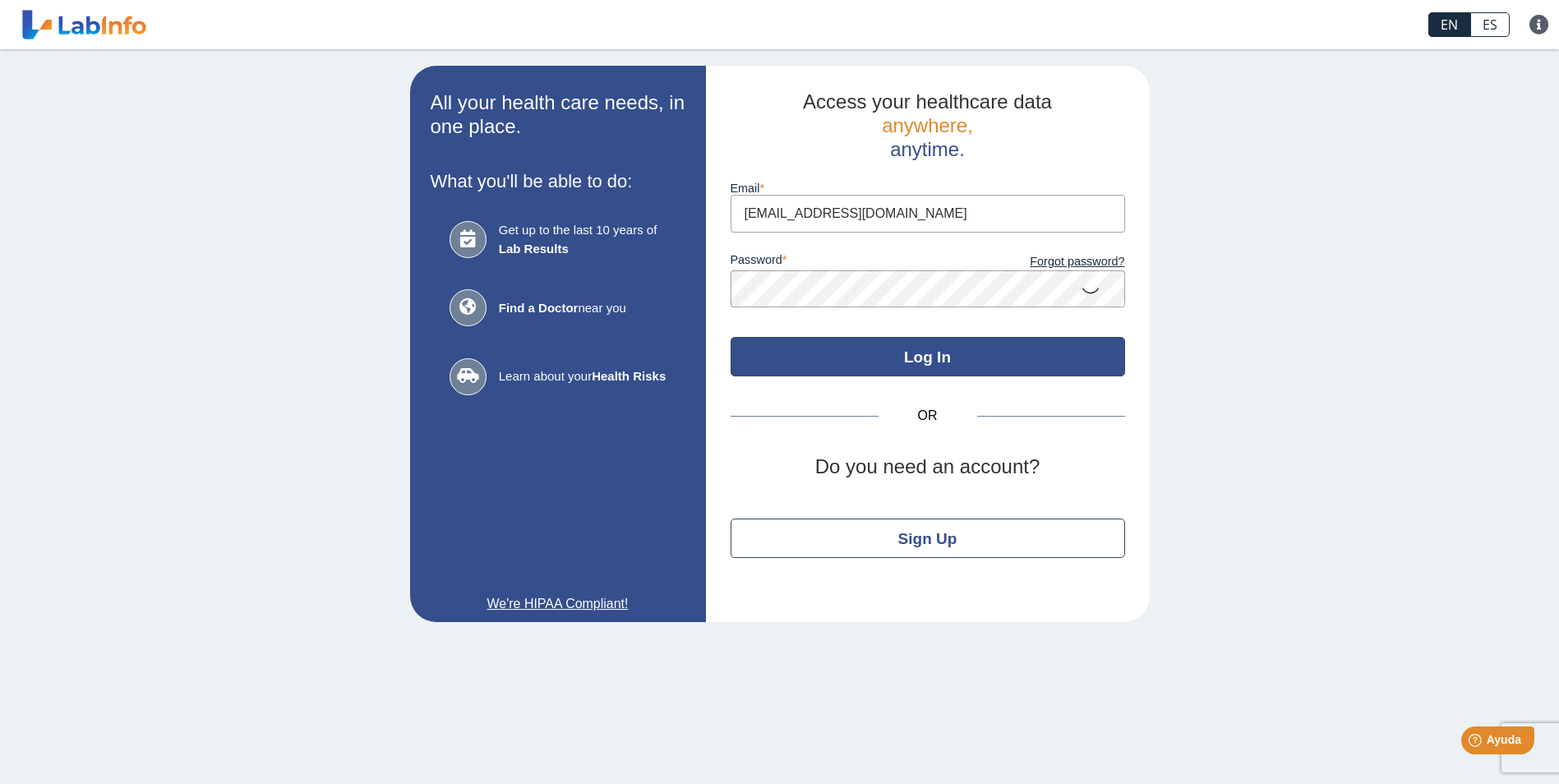
click at [985, 357] on button "Log In" at bounding box center [928, 357] width 394 height 40
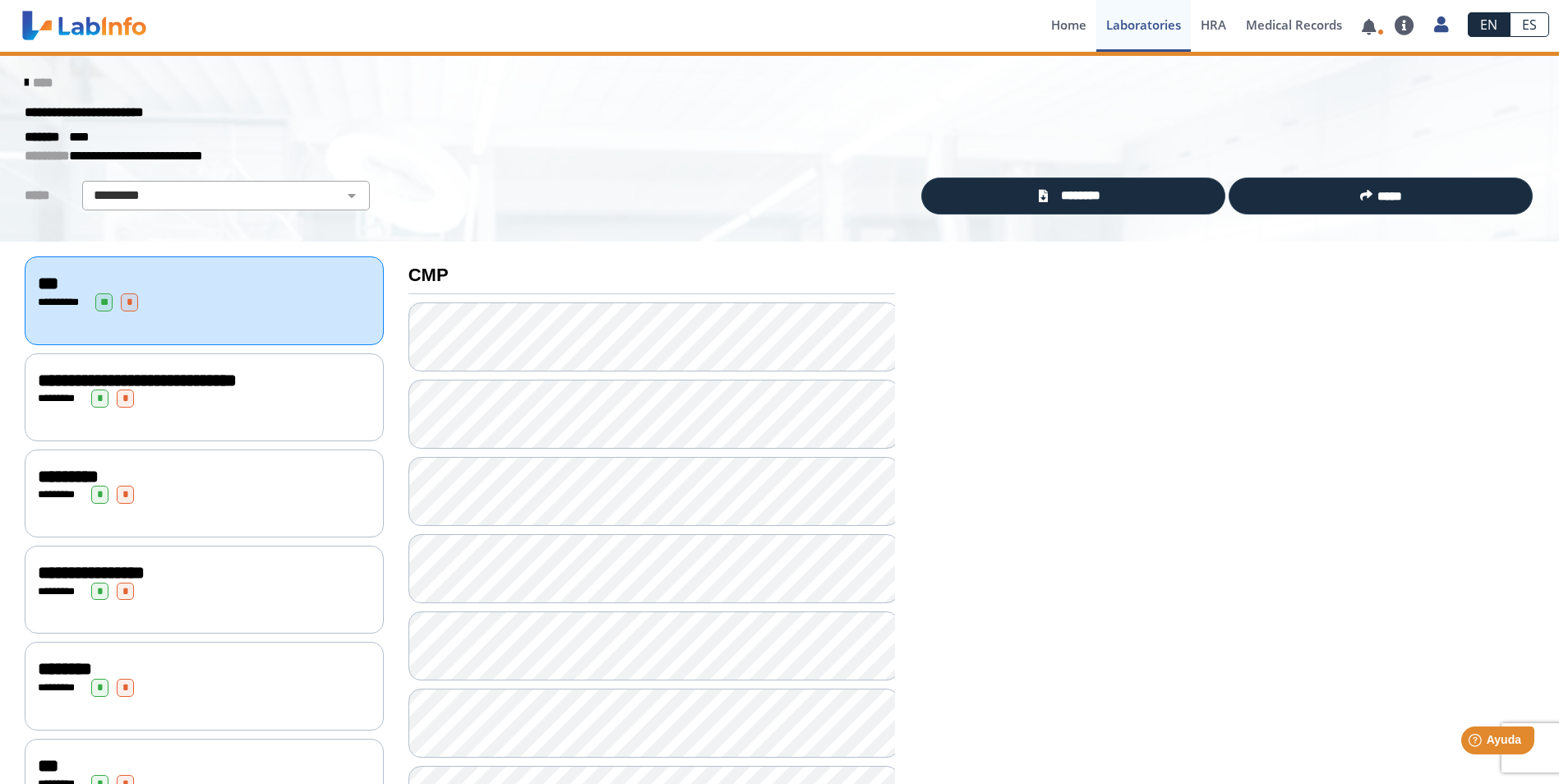
drag, startPoint x: 1371, startPoint y: 429, endPoint x: 1309, endPoint y: 430, distance: 62.0
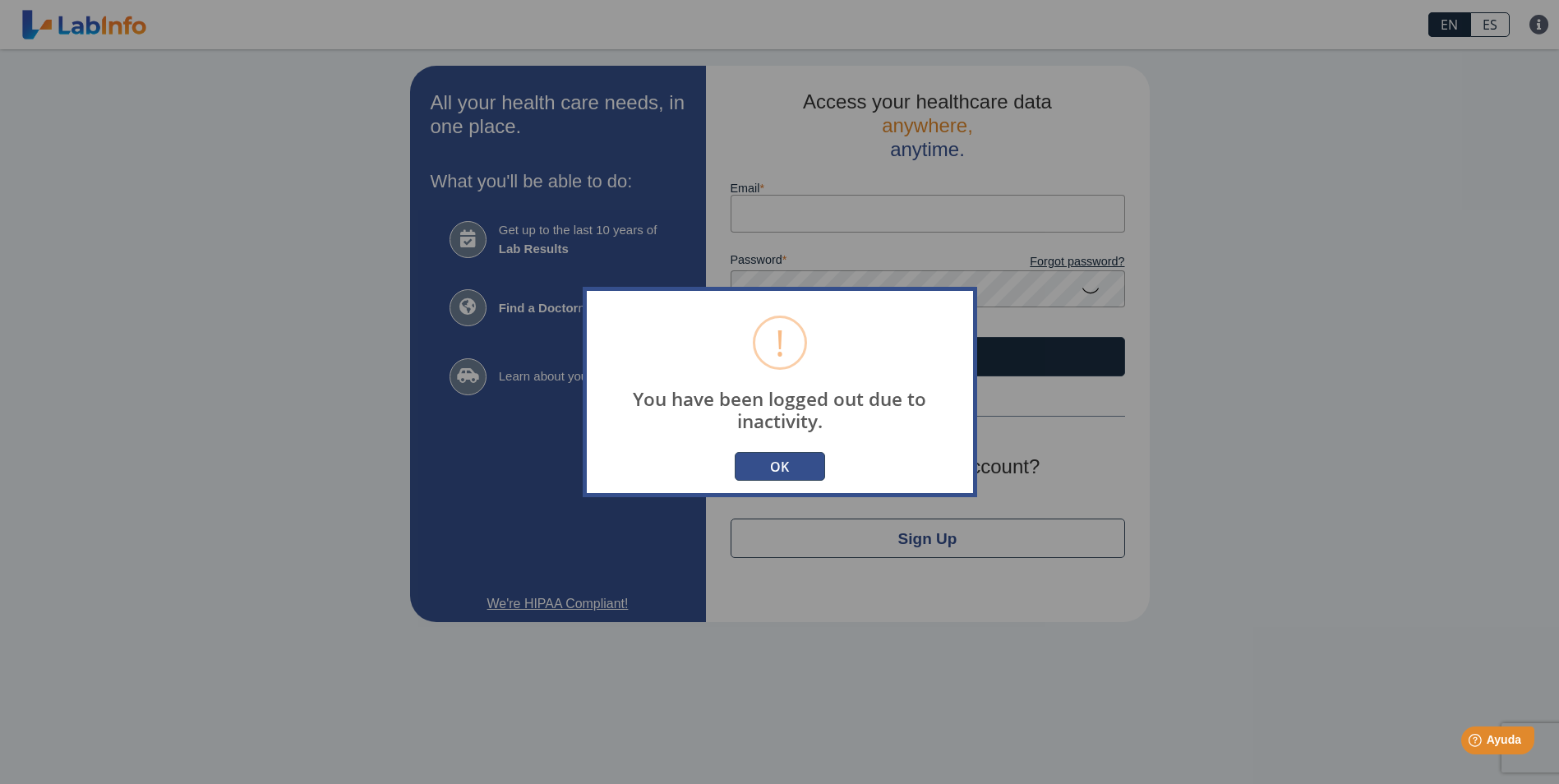
click at [758, 466] on button "OK" at bounding box center [780, 466] width 90 height 28
